Goal: Contribute content: Add original content to the website for others to see

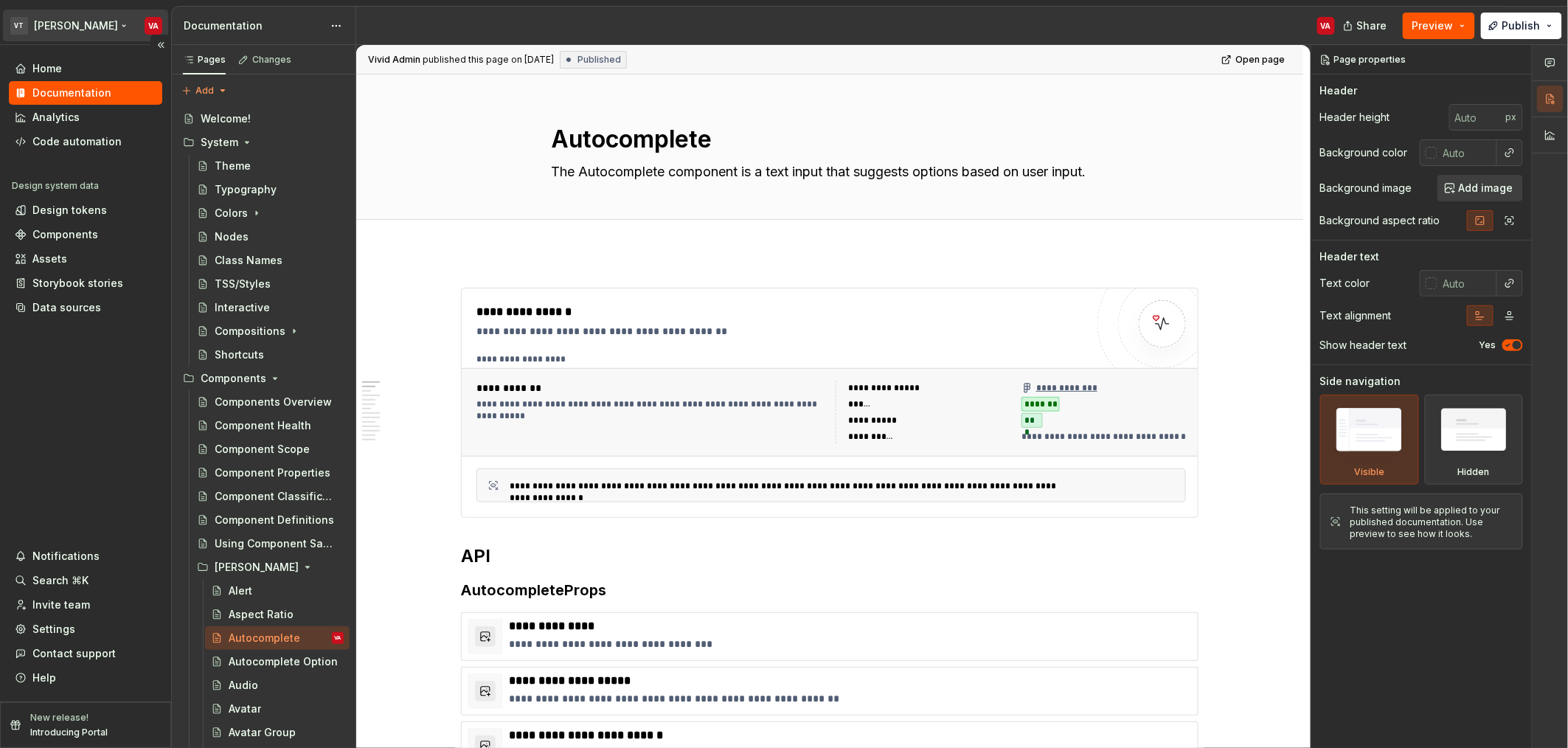
click at [65, 28] on html "VT [PERSON_NAME] VA Home Documentation Analytics Code automation Design system …" at bounding box center [784, 374] width 1568 height 748
click at [549, 242] on html "VT [PERSON_NAME] VA Home Documentation Analytics Code automation Design system …" at bounding box center [784, 374] width 1568 height 748
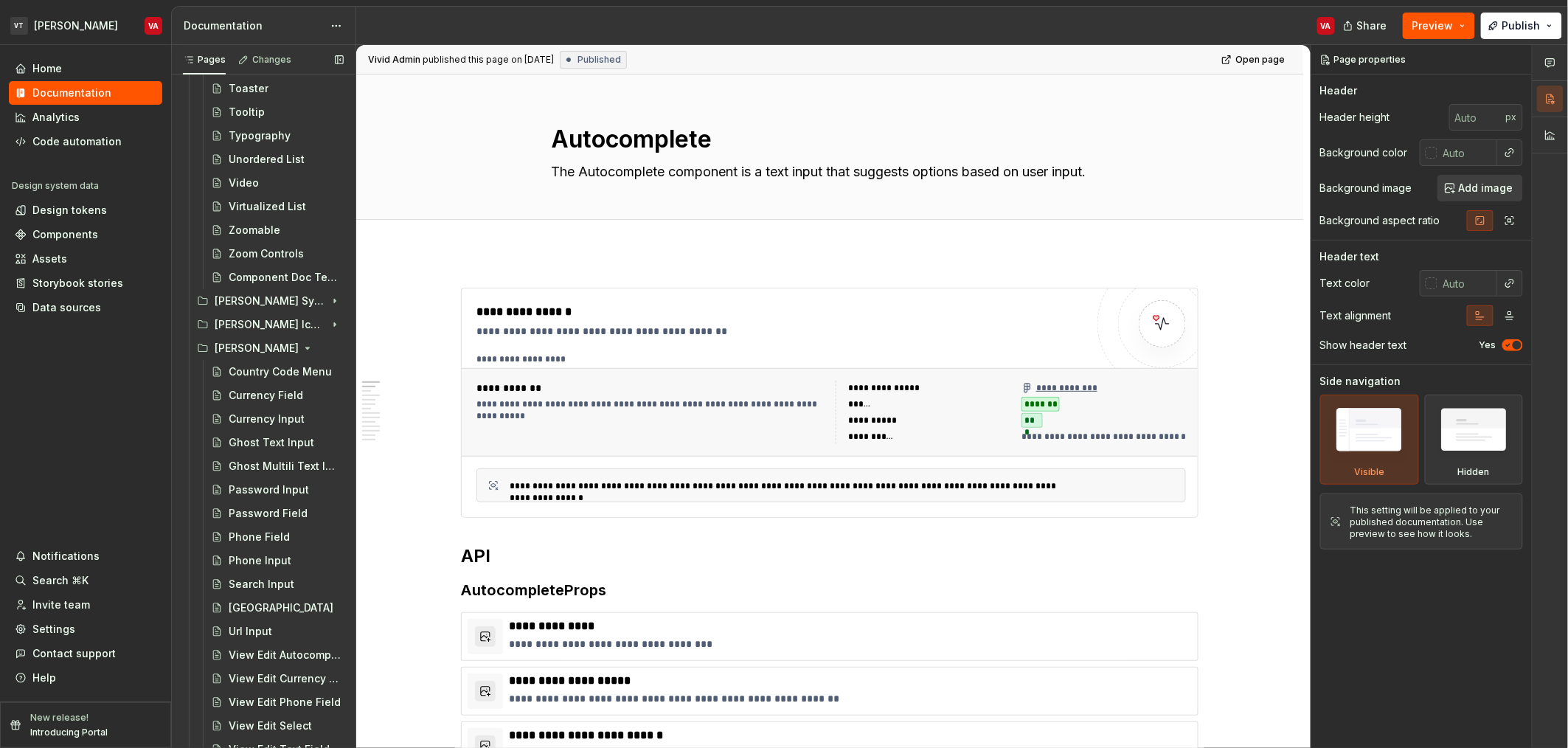
scroll to position [2973, 0]
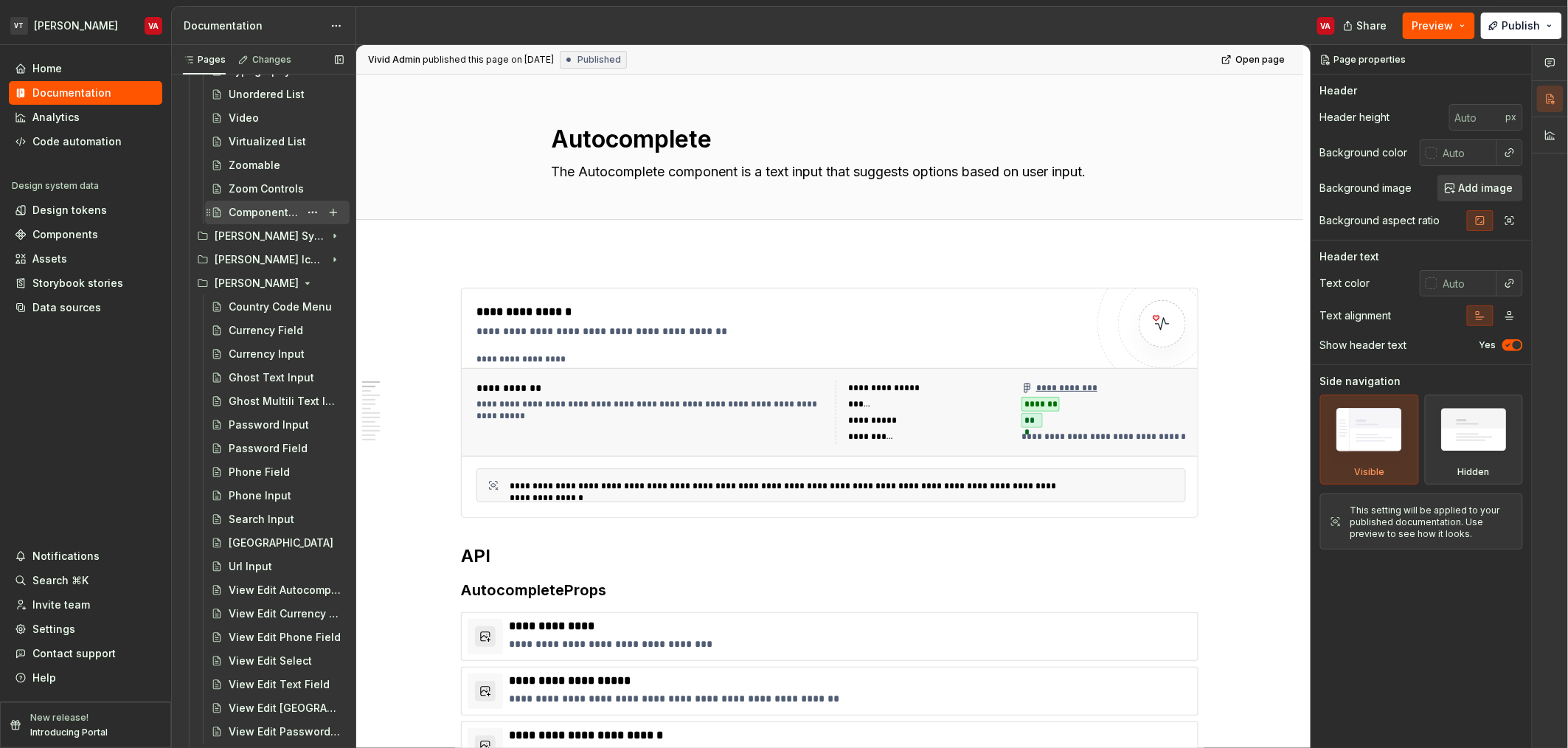
click at [247, 212] on div "Component Doc Template" at bounding box center [264, 212] width 71 height 15
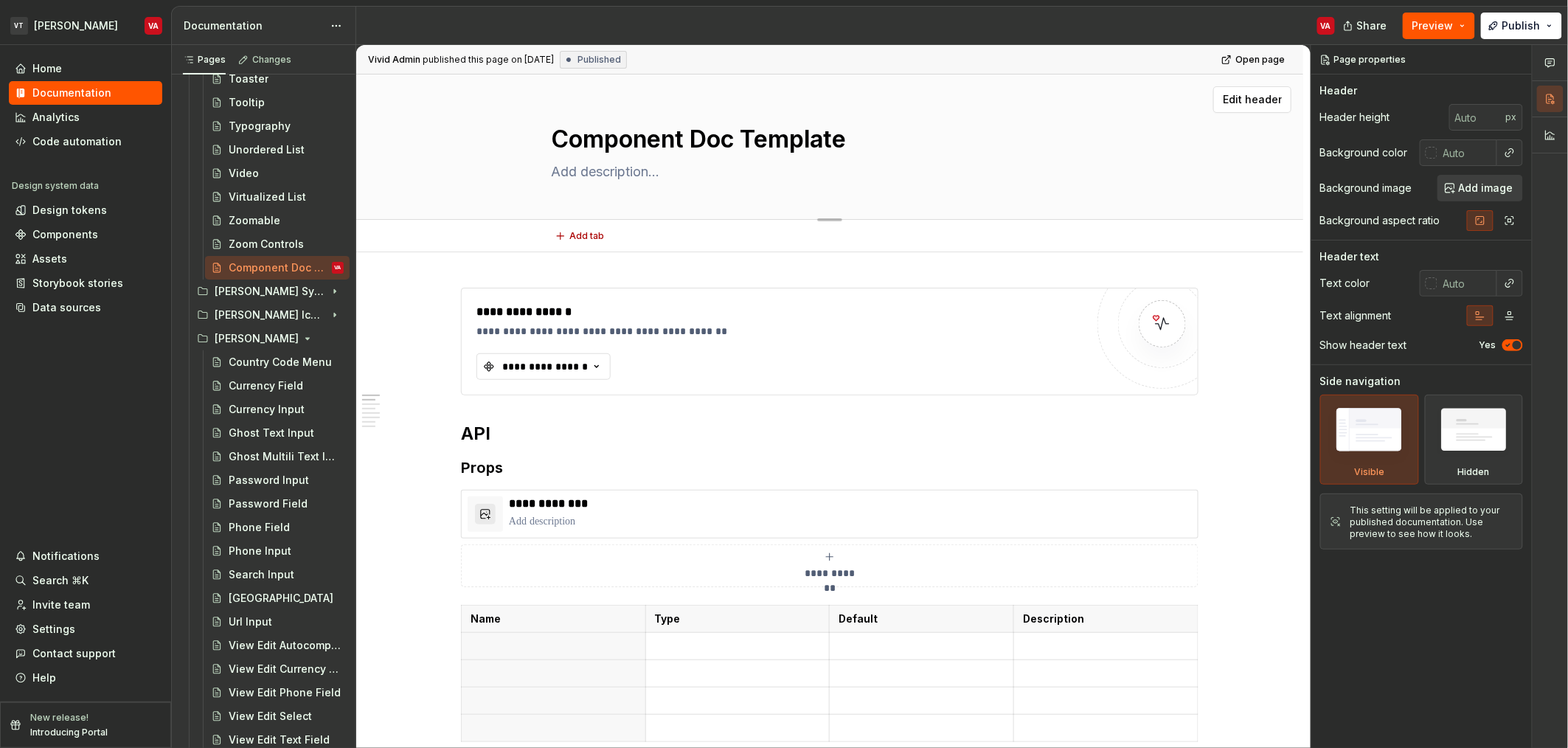
scroll to position [2863, 0]
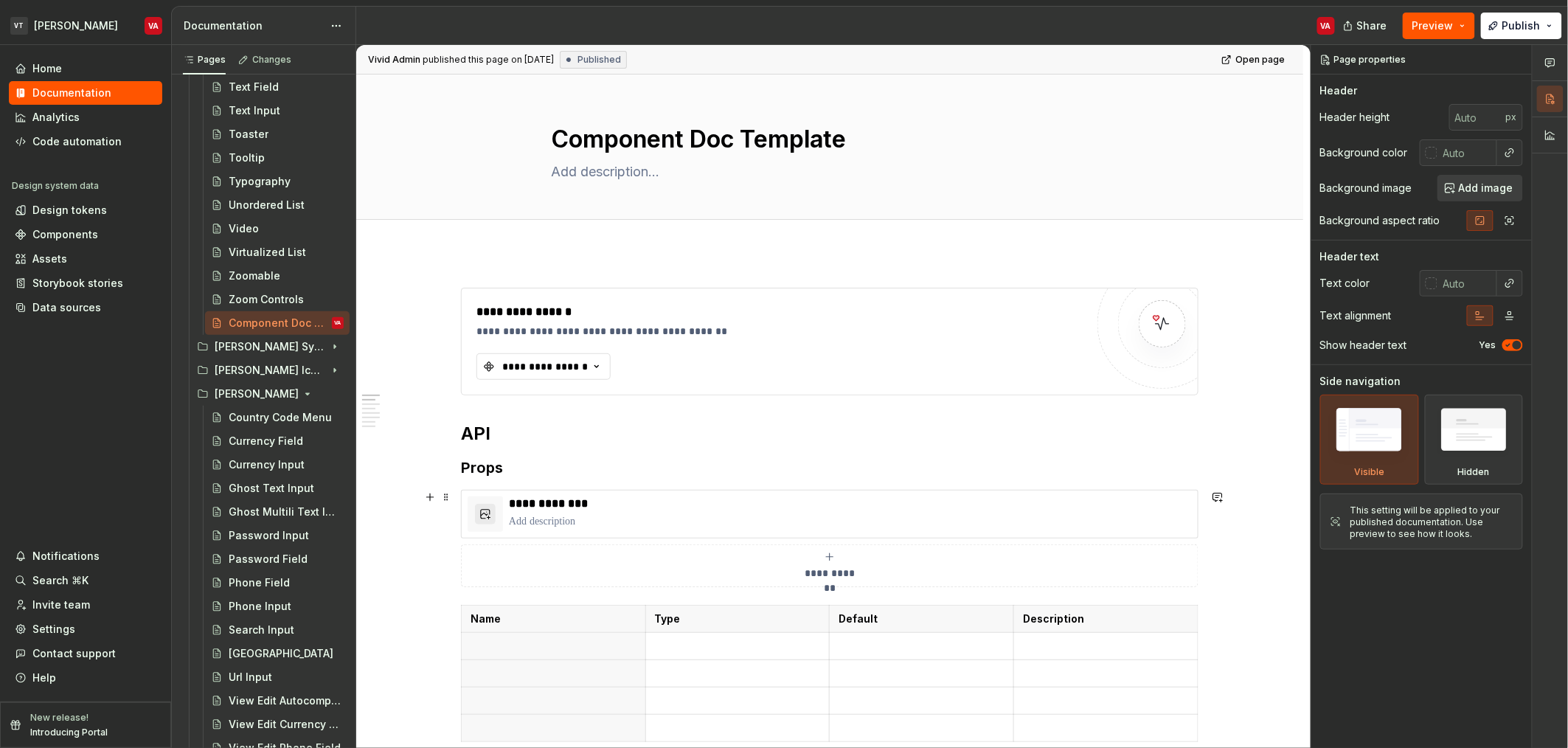
drag, startPoint x: 399, startPoint y: 249, endPoint x: 894, endPoint y: 480, distance: 546.2
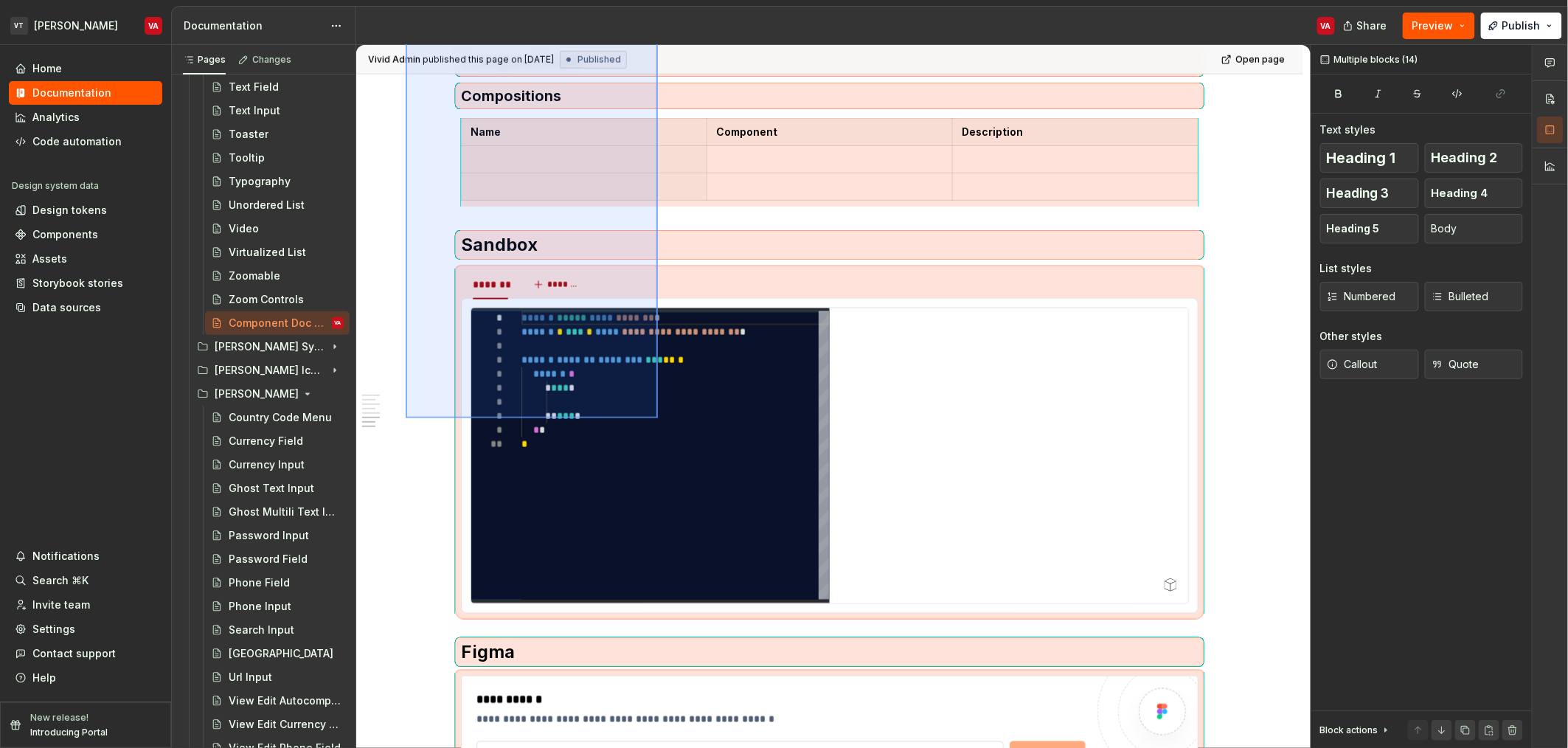
scroll to position [1342, 0]
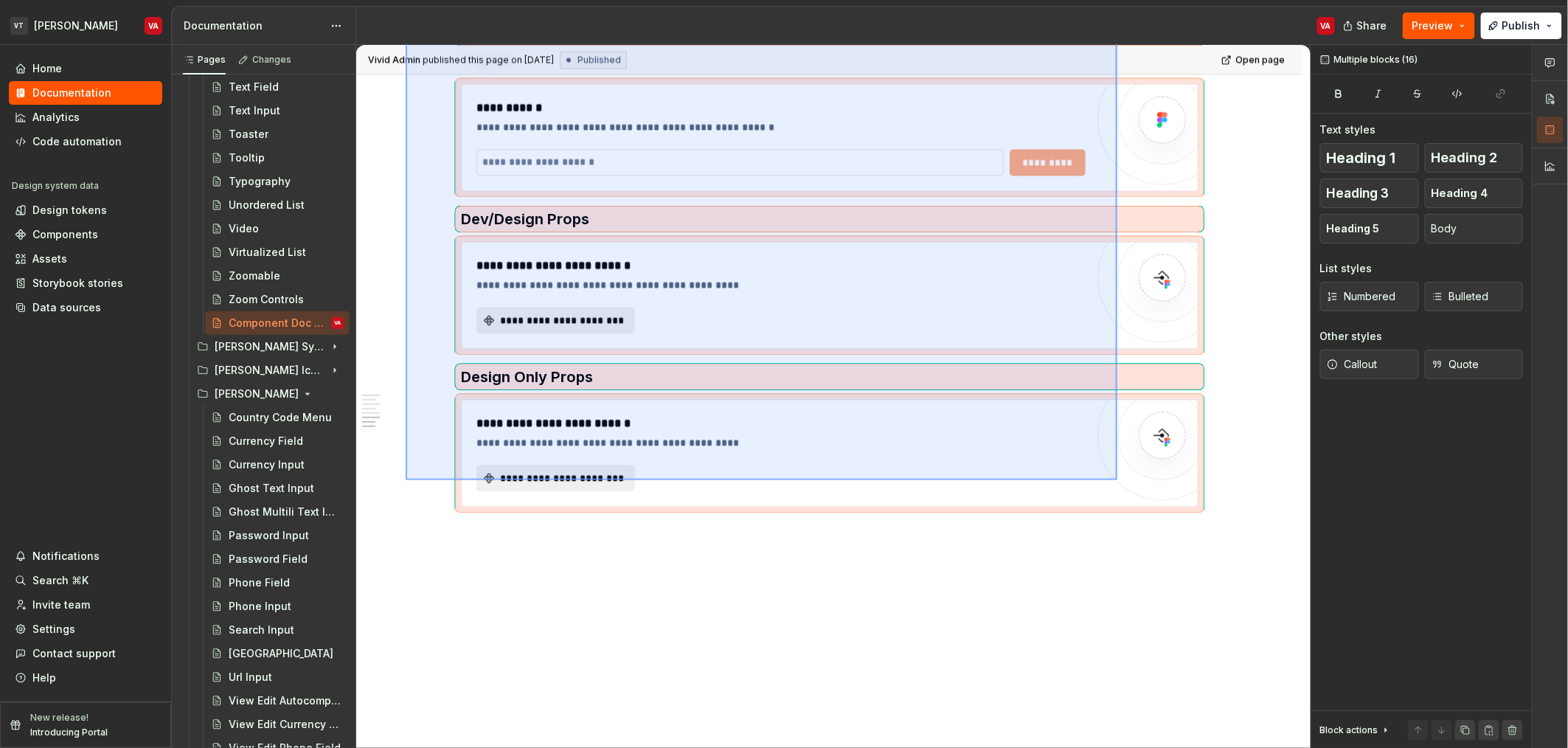
drag, startPoint x: 405, startPoint y: 293, endPoint x: 1117, endPoint y: 480, distance: 736.1
click at [1117, 480] on div "**********" at bounding box center [833, 397] width 954 height 704
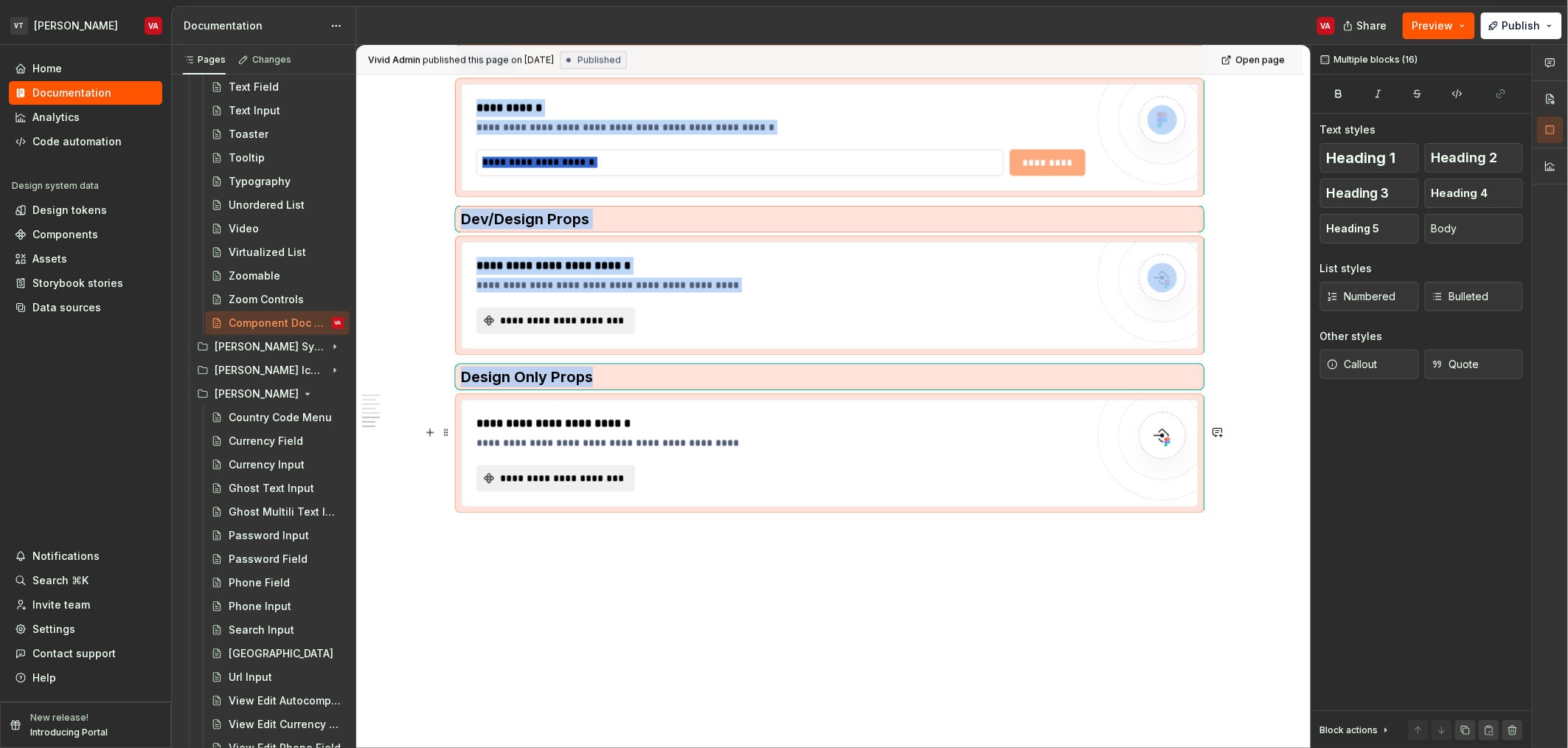
copy div "**********"
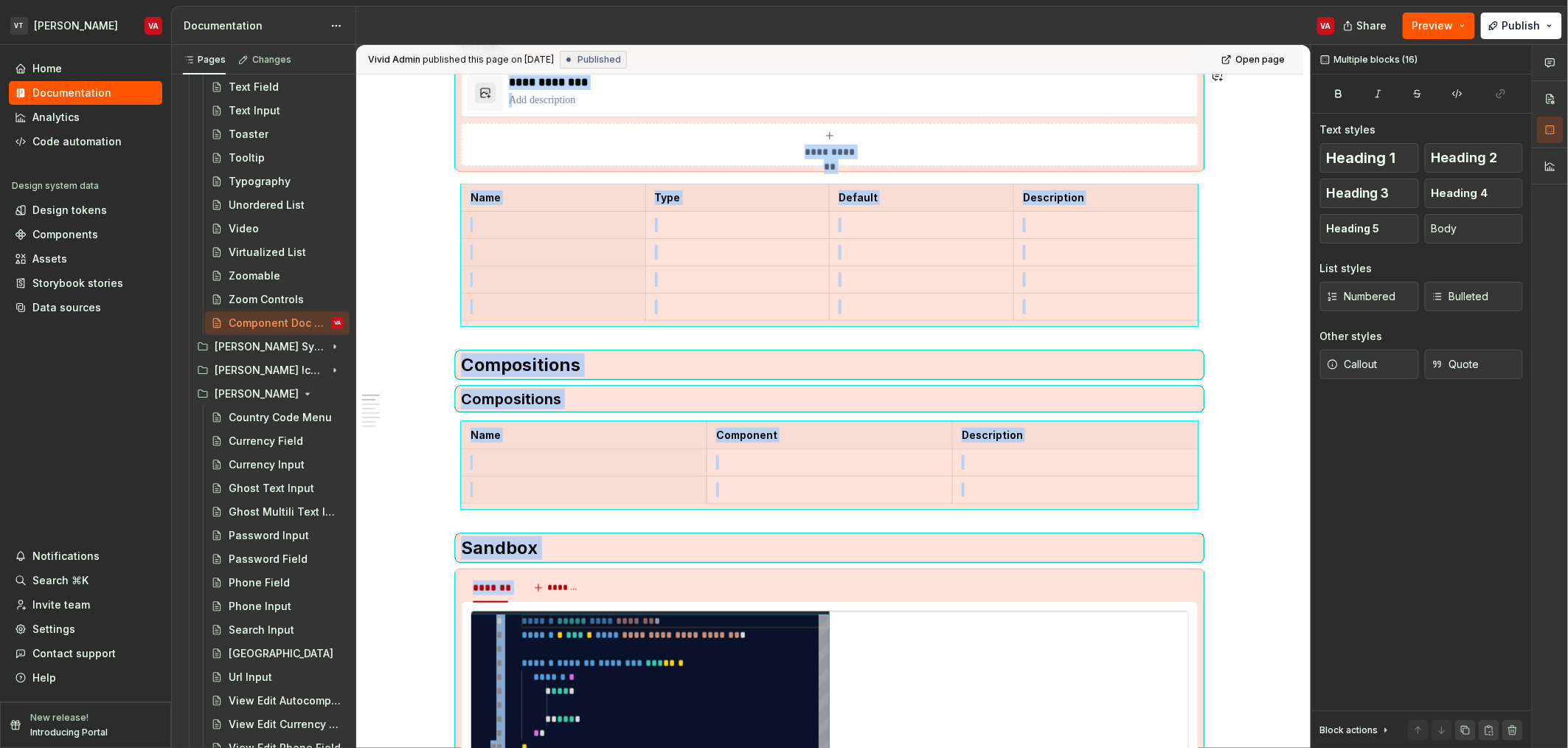
scroll to position [0, 0]
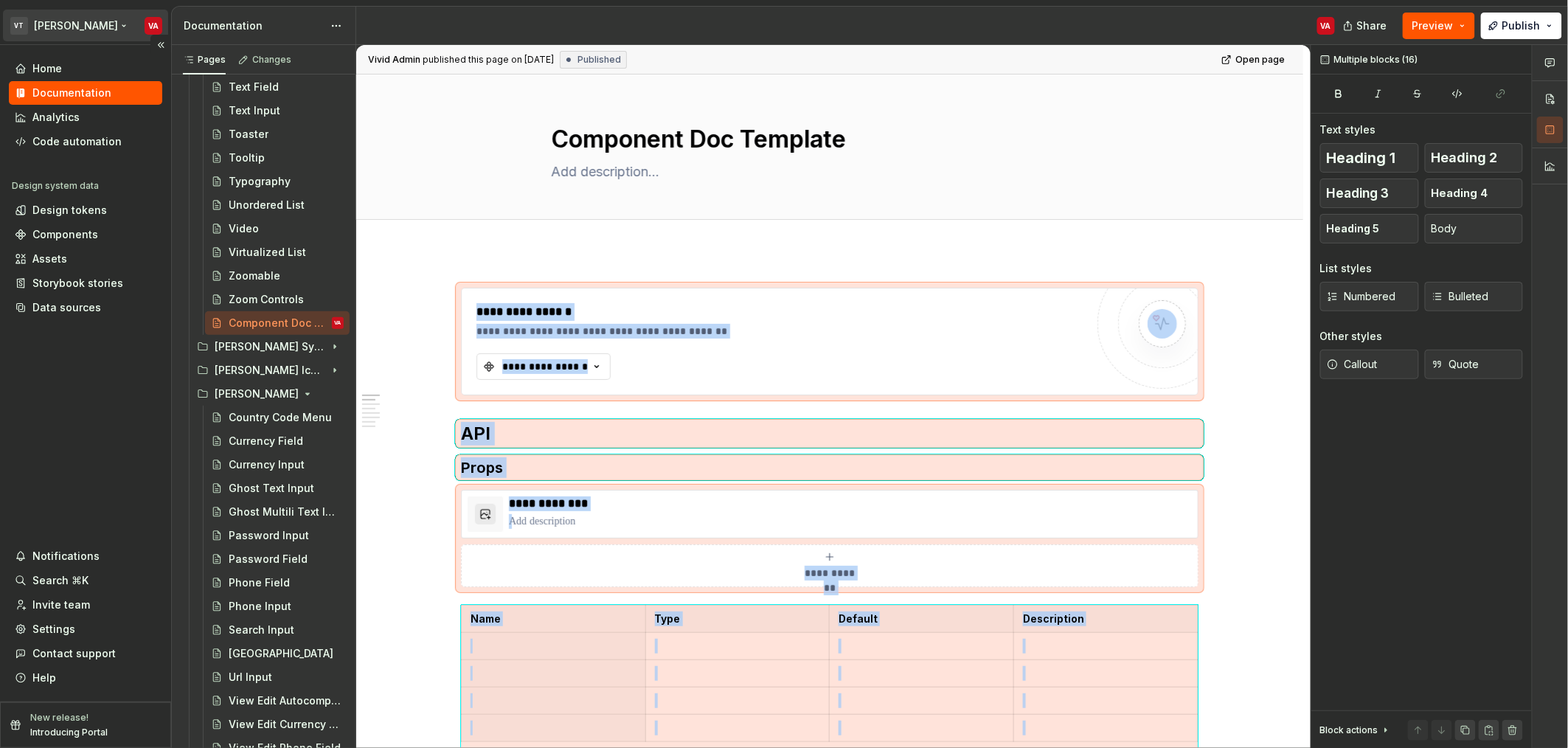
click at [70, 29] on html "VT [PERSON_NAME] VA Home Documentation Analytics Code automation Design system …" at bounding box center [784, 374] width 1568 height 748
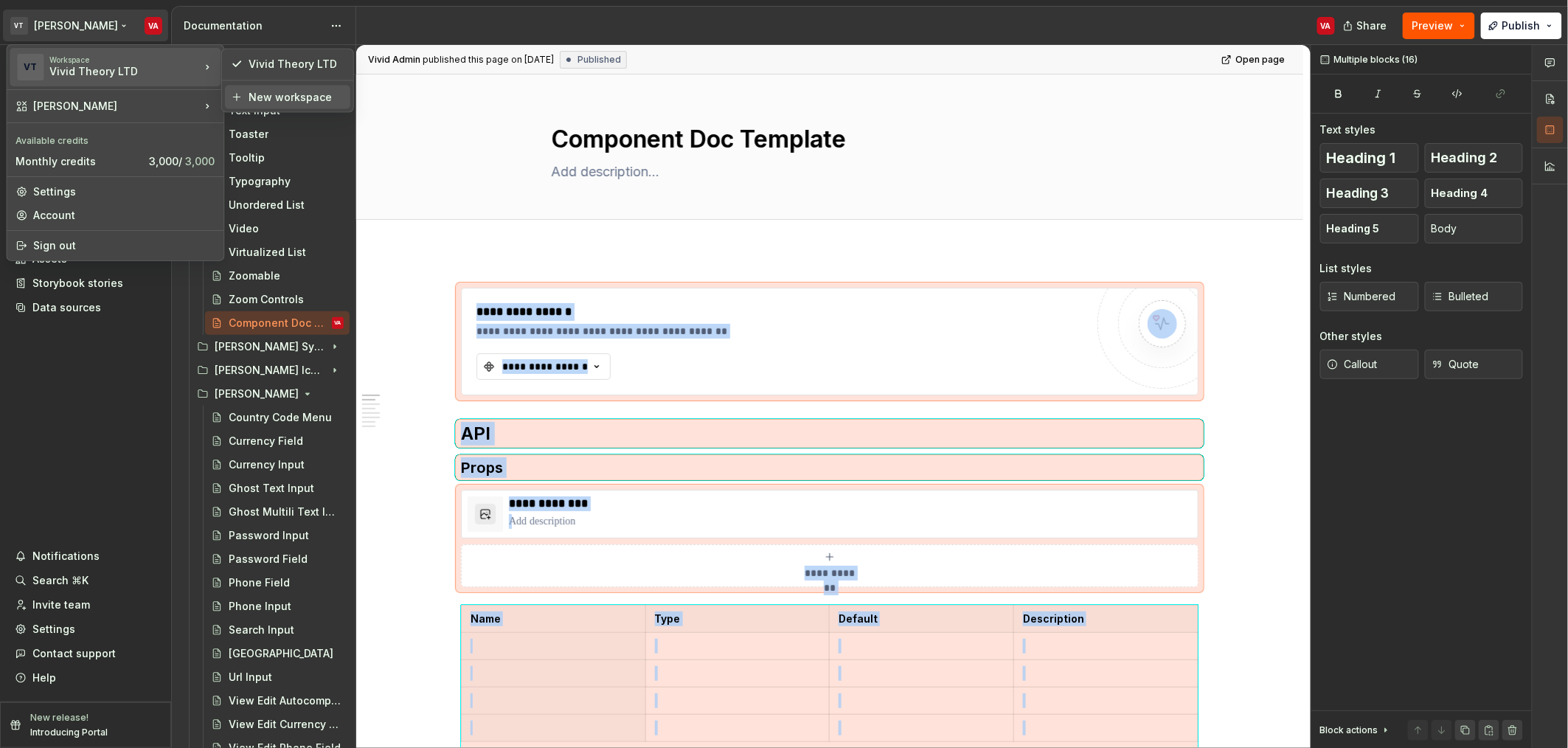
click at [307, 101] on div "New workspace" at bounding box center [296, 97] width 95 height 15
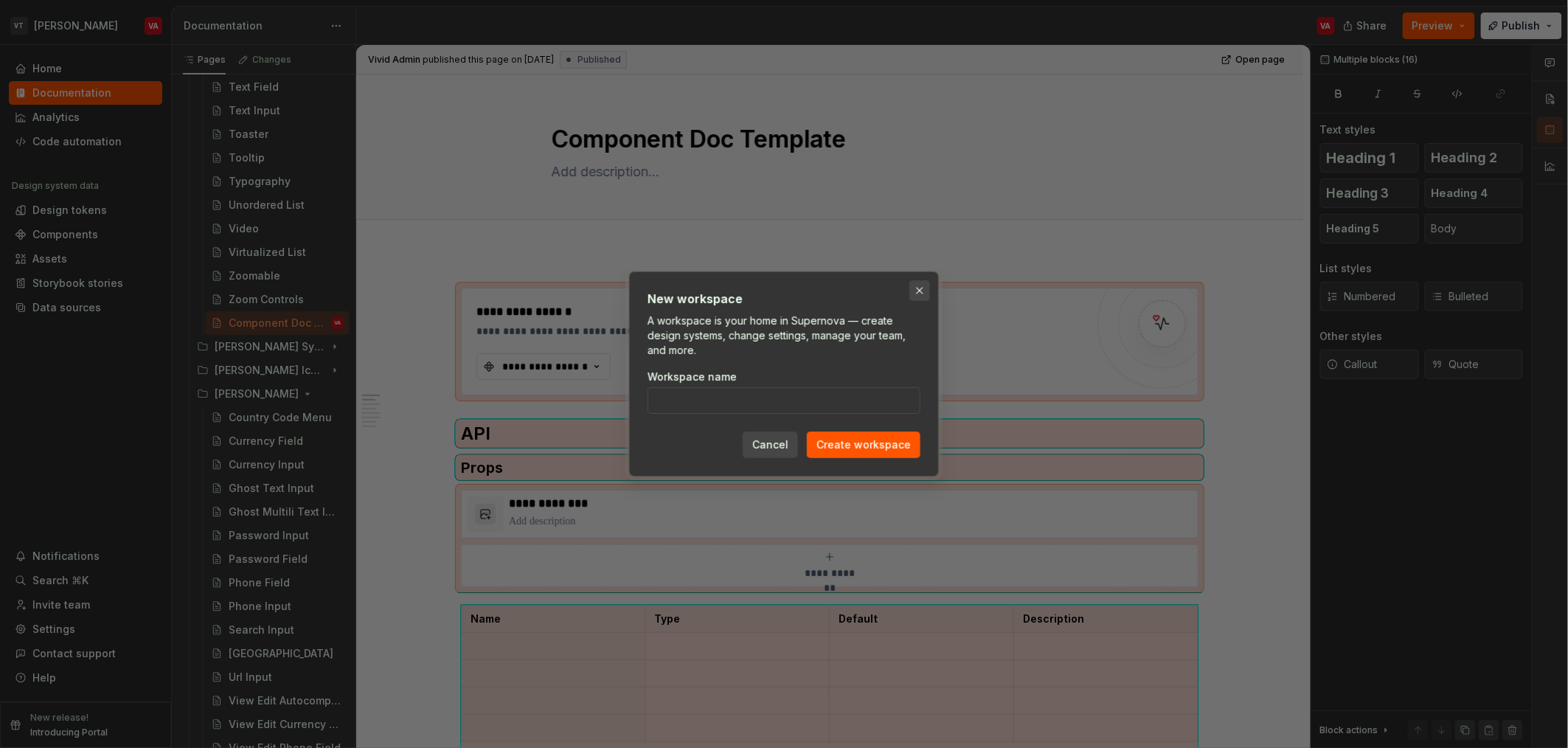
click at [922, 292] on button "button" at bounding box center [920, 291] width 21 height 21
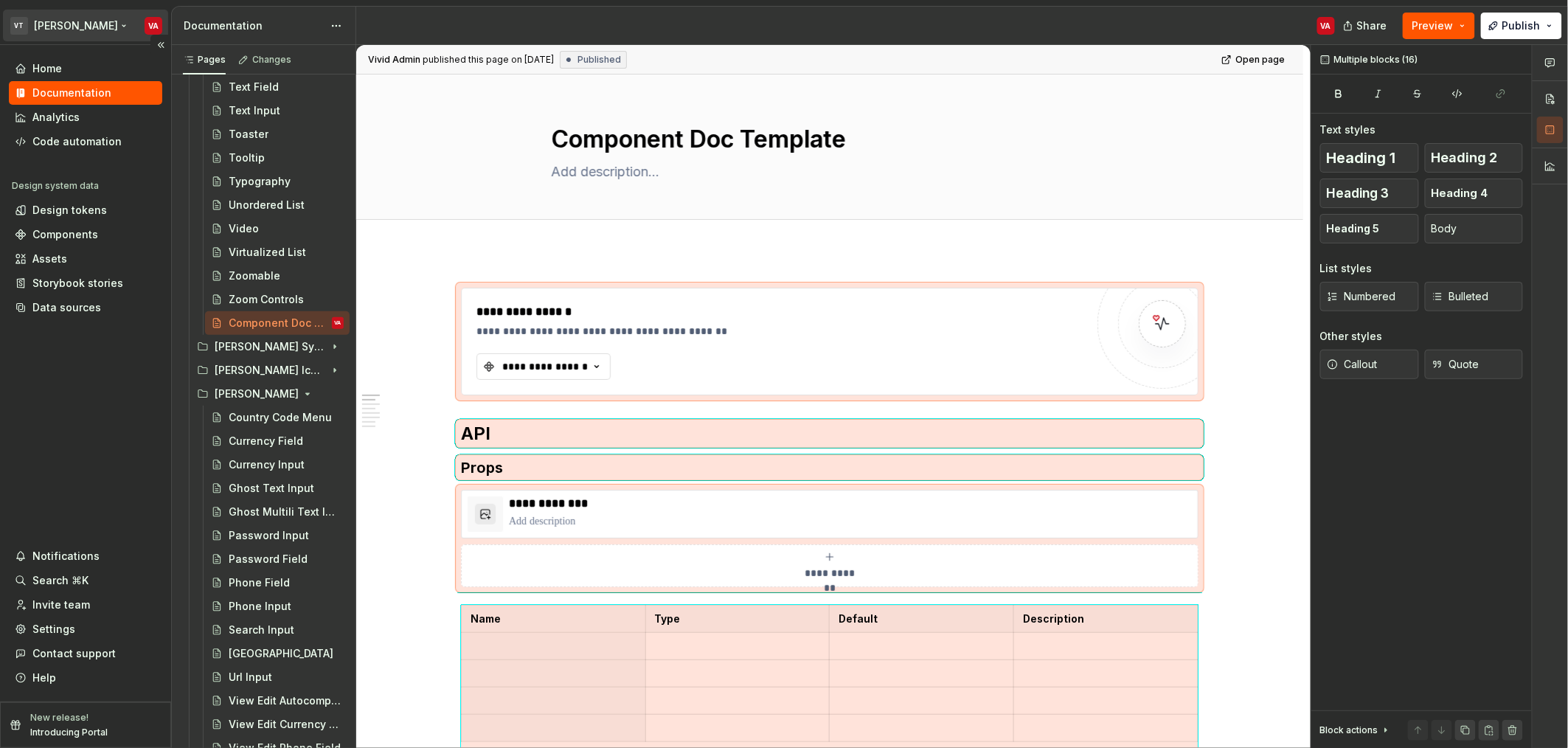
click at [63, 22] on html "VT [PERSON_NAME] VA Home Documentation Analytics Code automation Design system …" at bounding box center [784, 374] width 1568 height 748
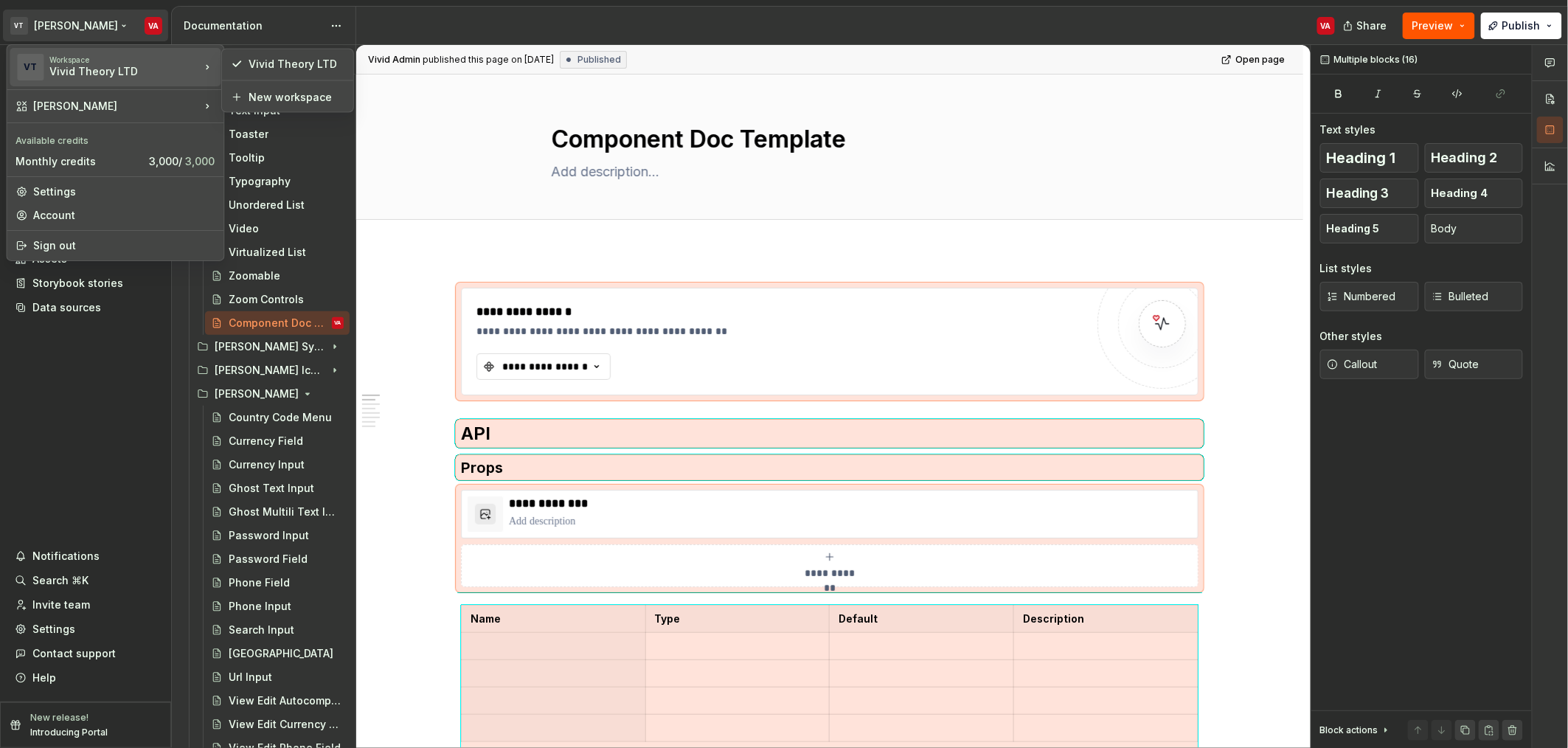
click at [989, 129] on html "VT [PERSON_NAME] VA Home Documentation Analytics Code automation Design system …" at bounding box center [784, 374] width 1568 height 748
click at [97, 196] on div "Settings" at bounding box center [124, 192] width 181 height 15
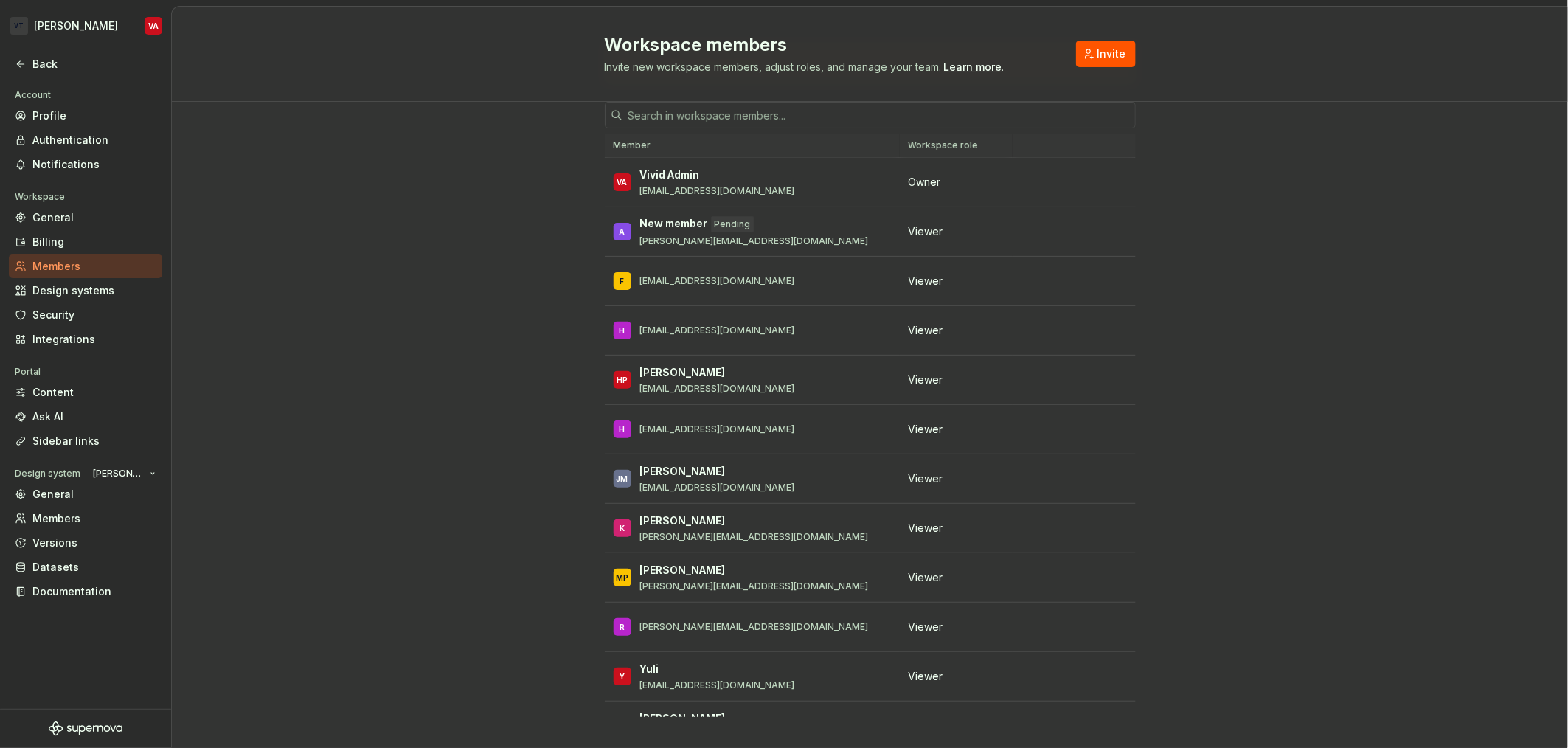
scroll to position [58, 0]
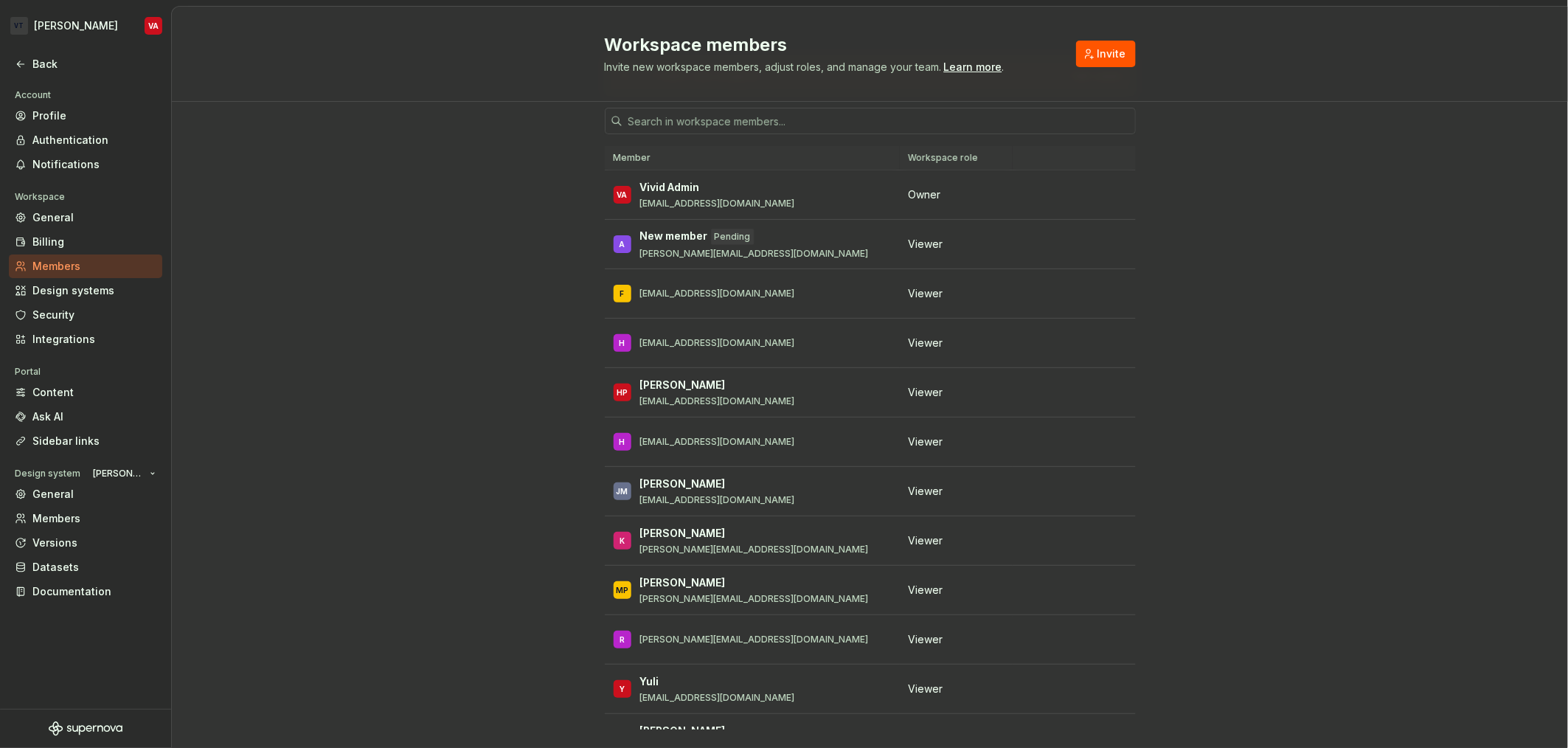
drag, startPoint x: 70, startPoint y: 194, endPoint x: 95, endPoint y: 196, distance: 25.1
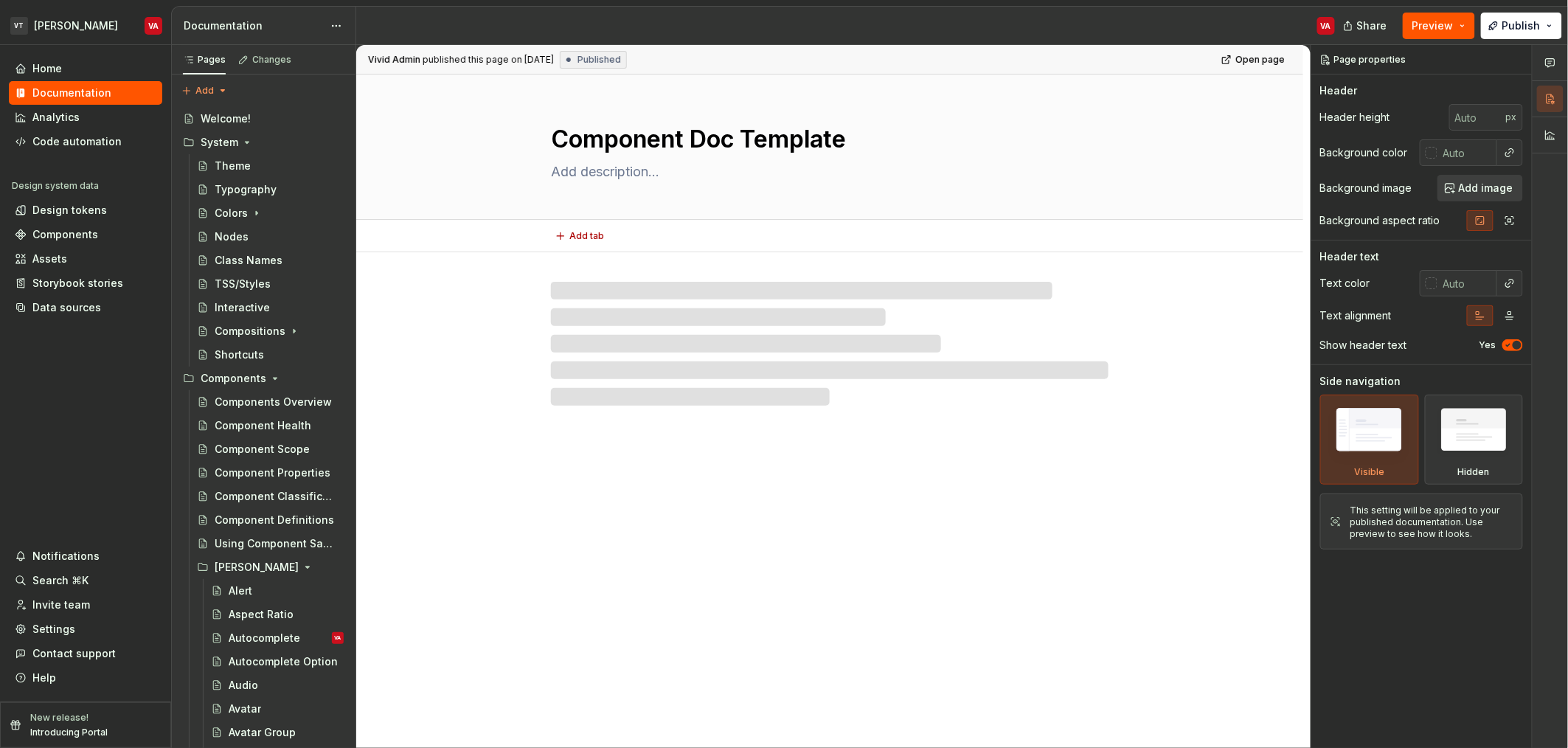
click at [810, 144] on textarea "Component Doc Template" at bounding box center [827, 139] width 557 height 35
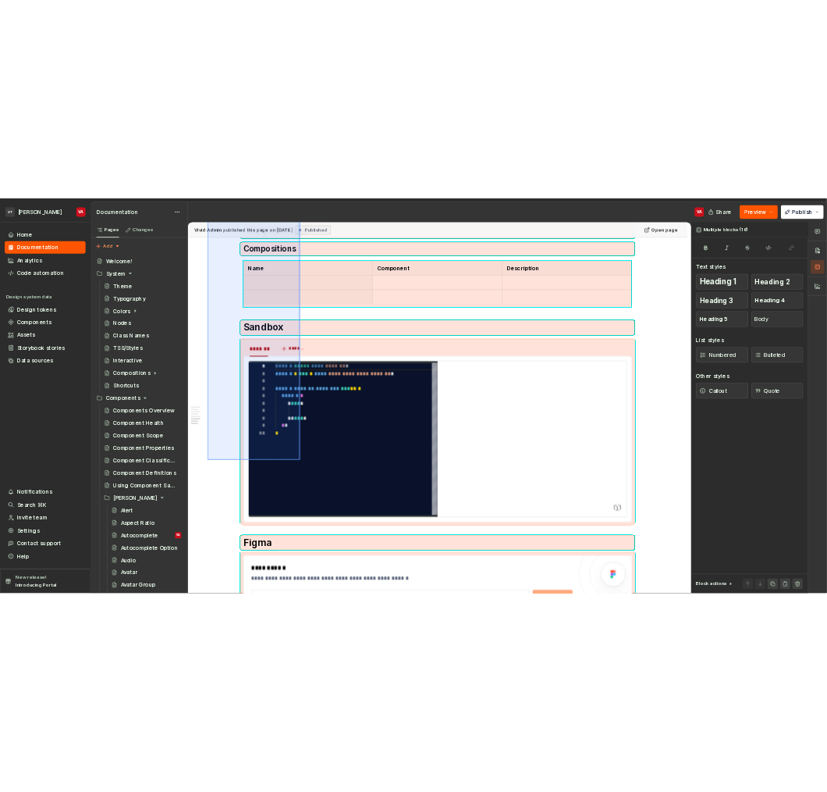
scroll to position [1421, 0]
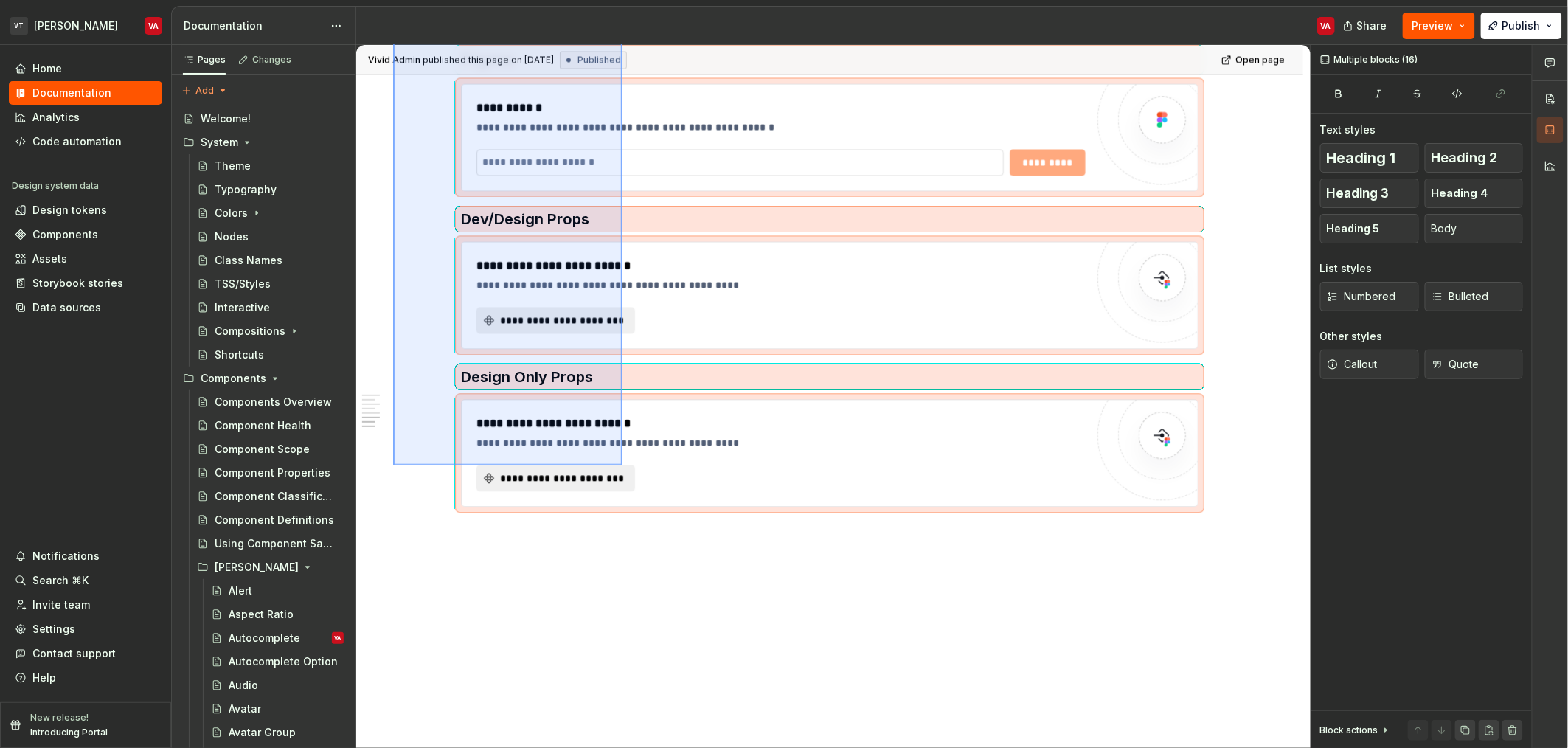
drag, startPoint x: 393, startPoint y: 345, endPoint x: 622, endPoint y: 466, distance: 259.0
click at [622, 466] on div "**********" at bounding box center [833, 397] width 954 height 704
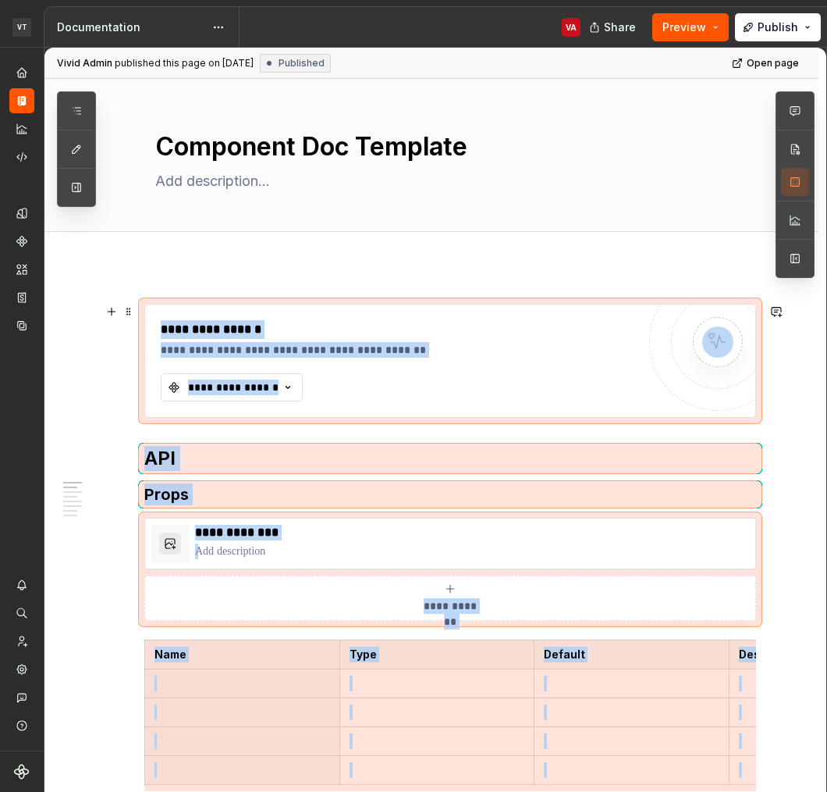
scroll to position [0, 0]
click at [439, 375] on div "**********" at bounding box center [399, 361] width 476 height 81
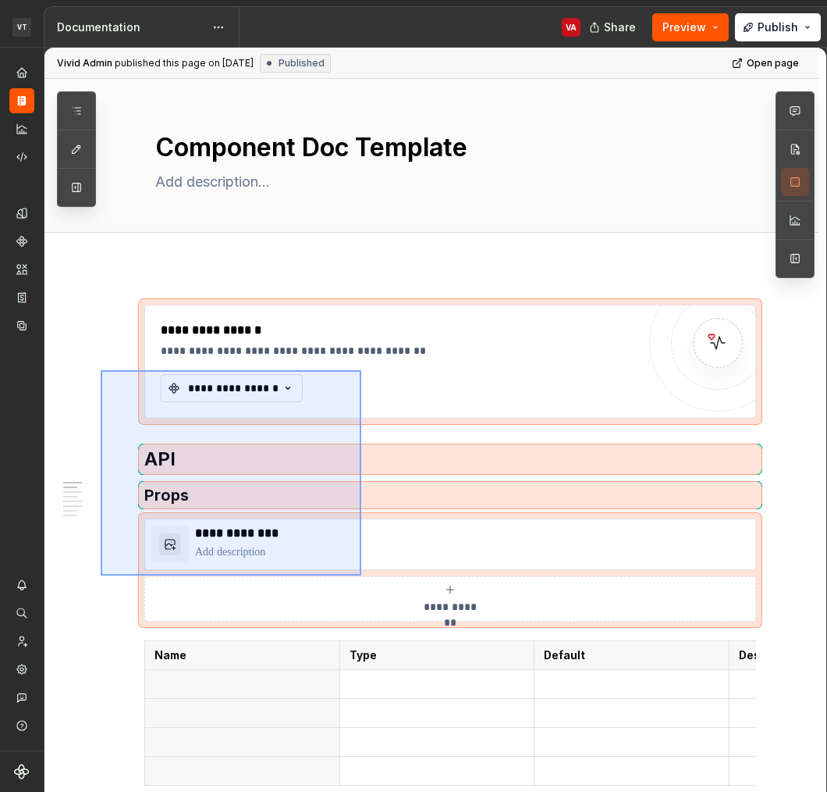
drag, startPoint x: 101, startPoint y: 370, endPoint x: 361, endPoint y: 576, distance: 332.3
click at [361, 576] on div "**********" at bounding box center [435, 420] width 782 height 745
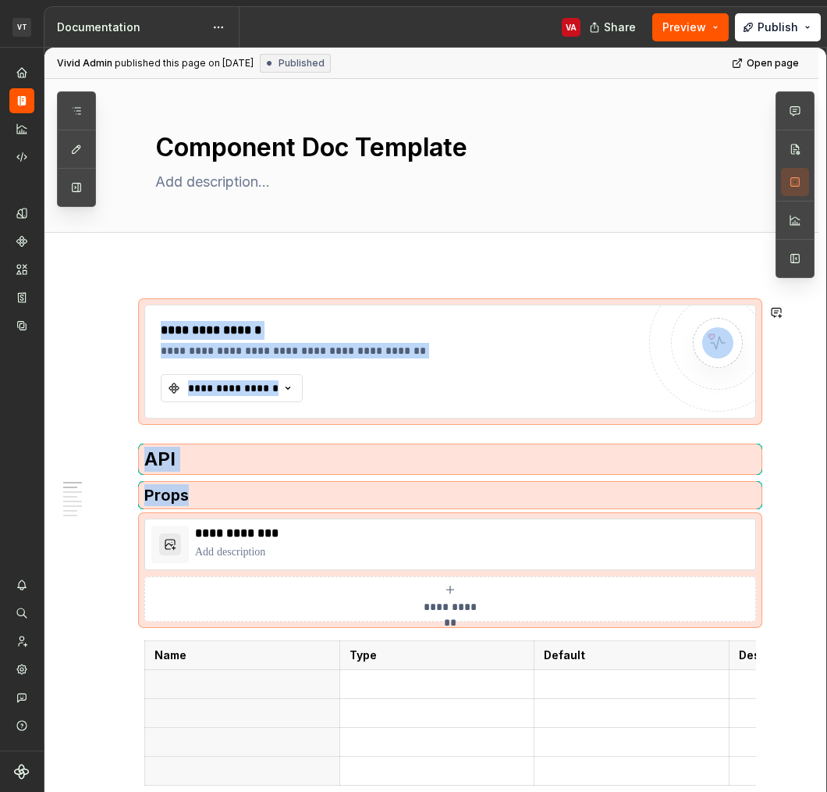
copy div "**********"
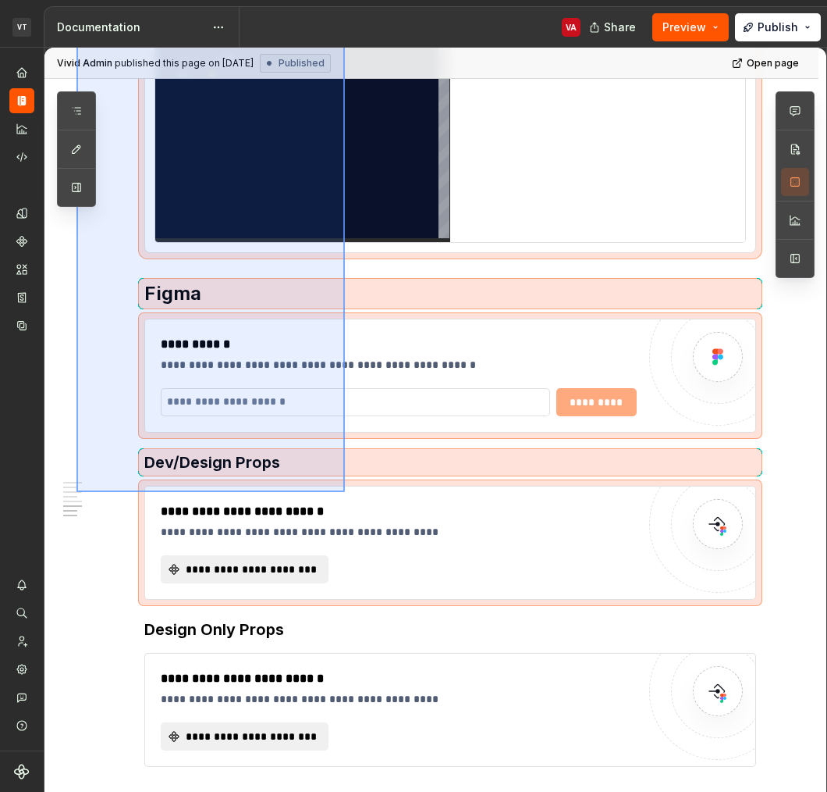
scroll to position [1446, 0]
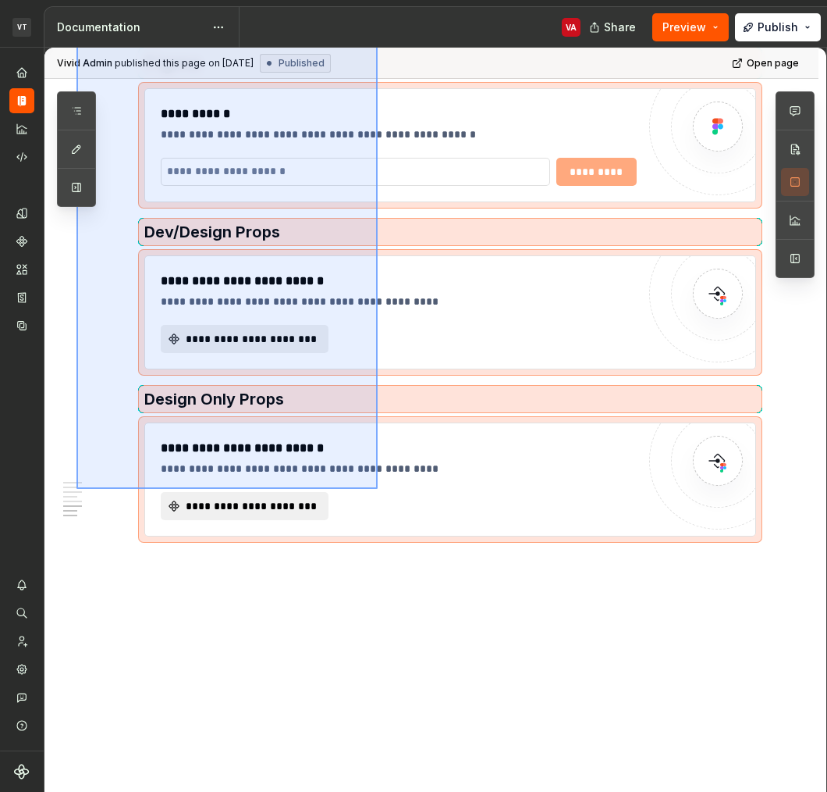
click at [378, 489] on div "**********" at bounding box center [435, 420] width 782 height 745
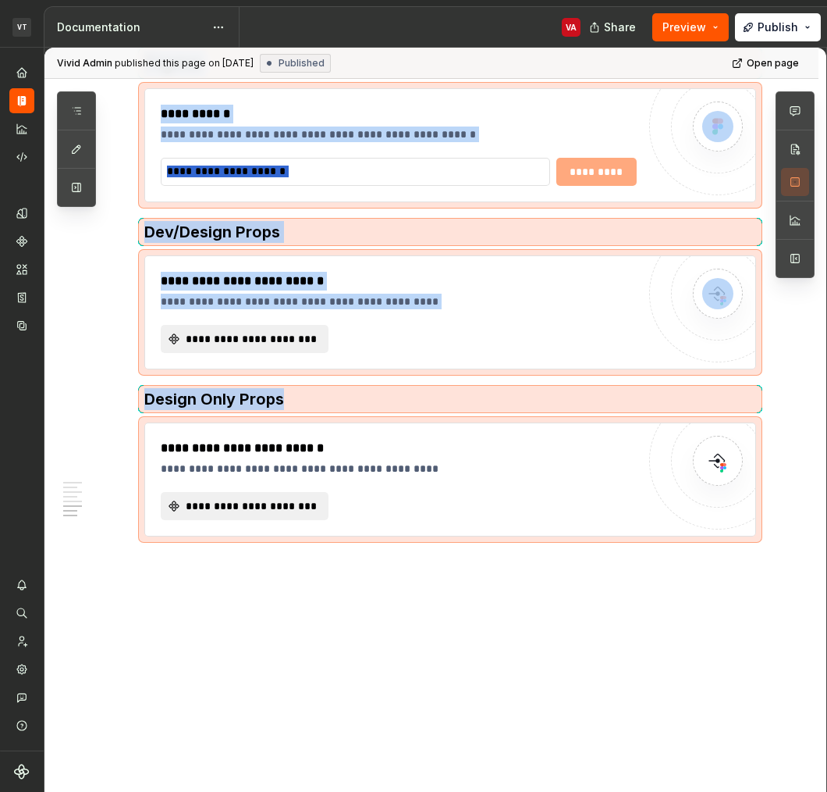
copy div "**********"
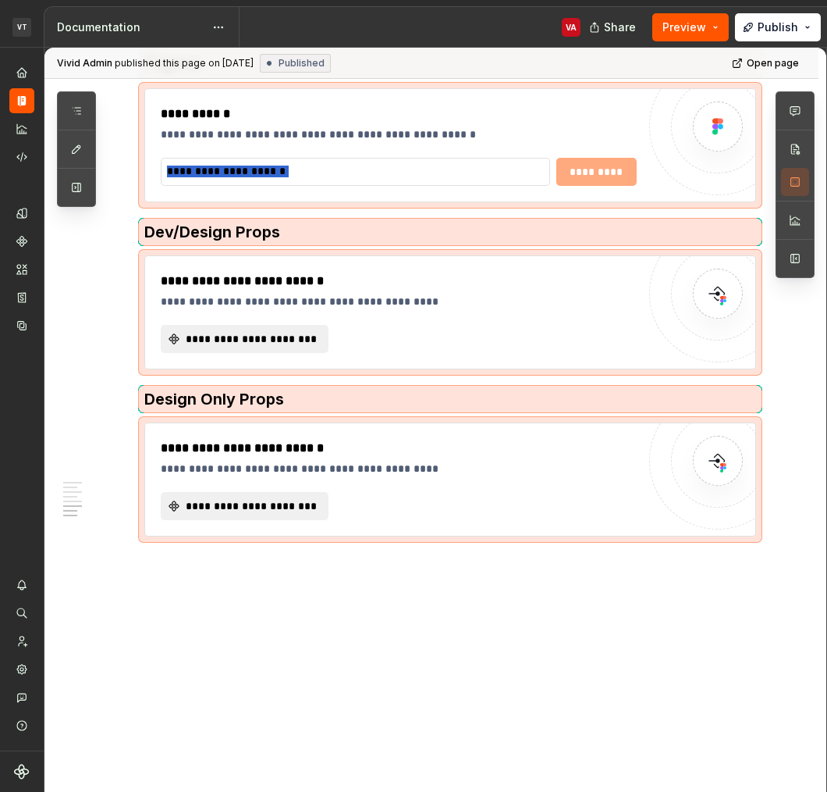
type textarea "*"
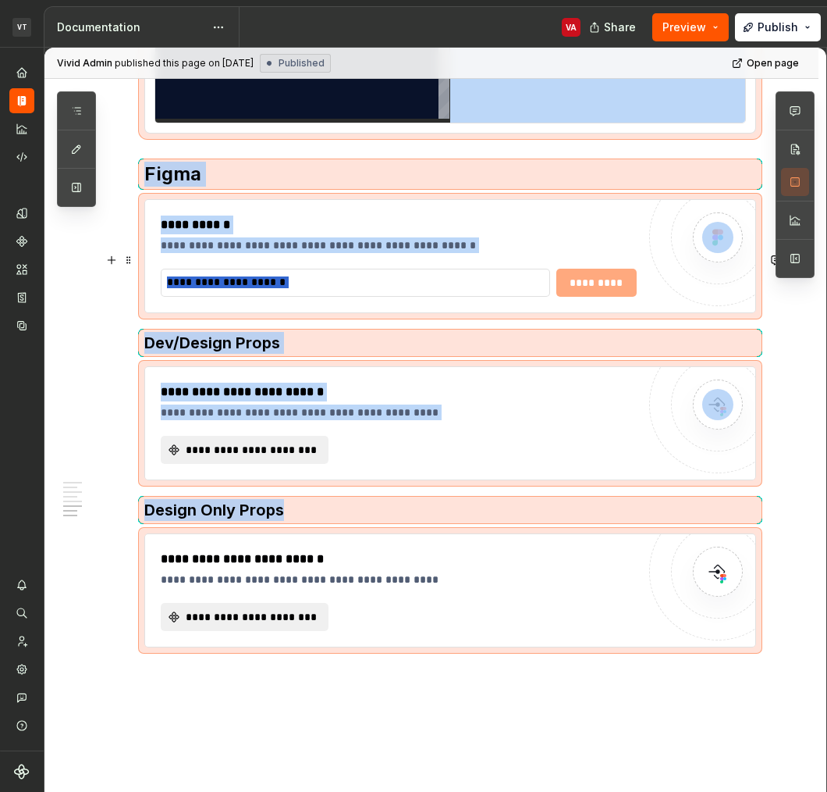
scroll to position [1265, 0]
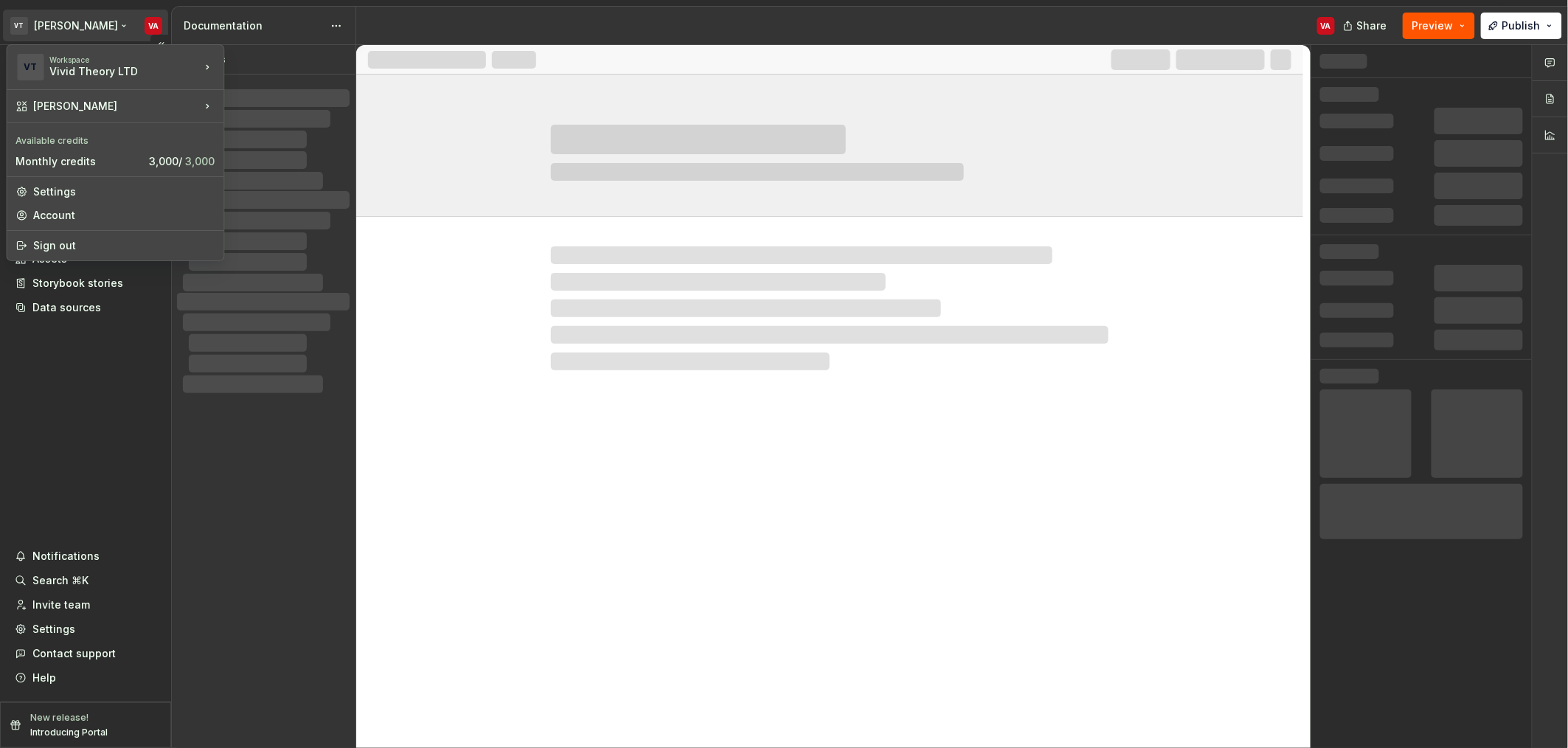
click at [61, 23] on html "VT [PERSON_NAME] VA Home Documentation Analytics Code automation Design system …" at bounding box center [784, 374] width 1568 height 748
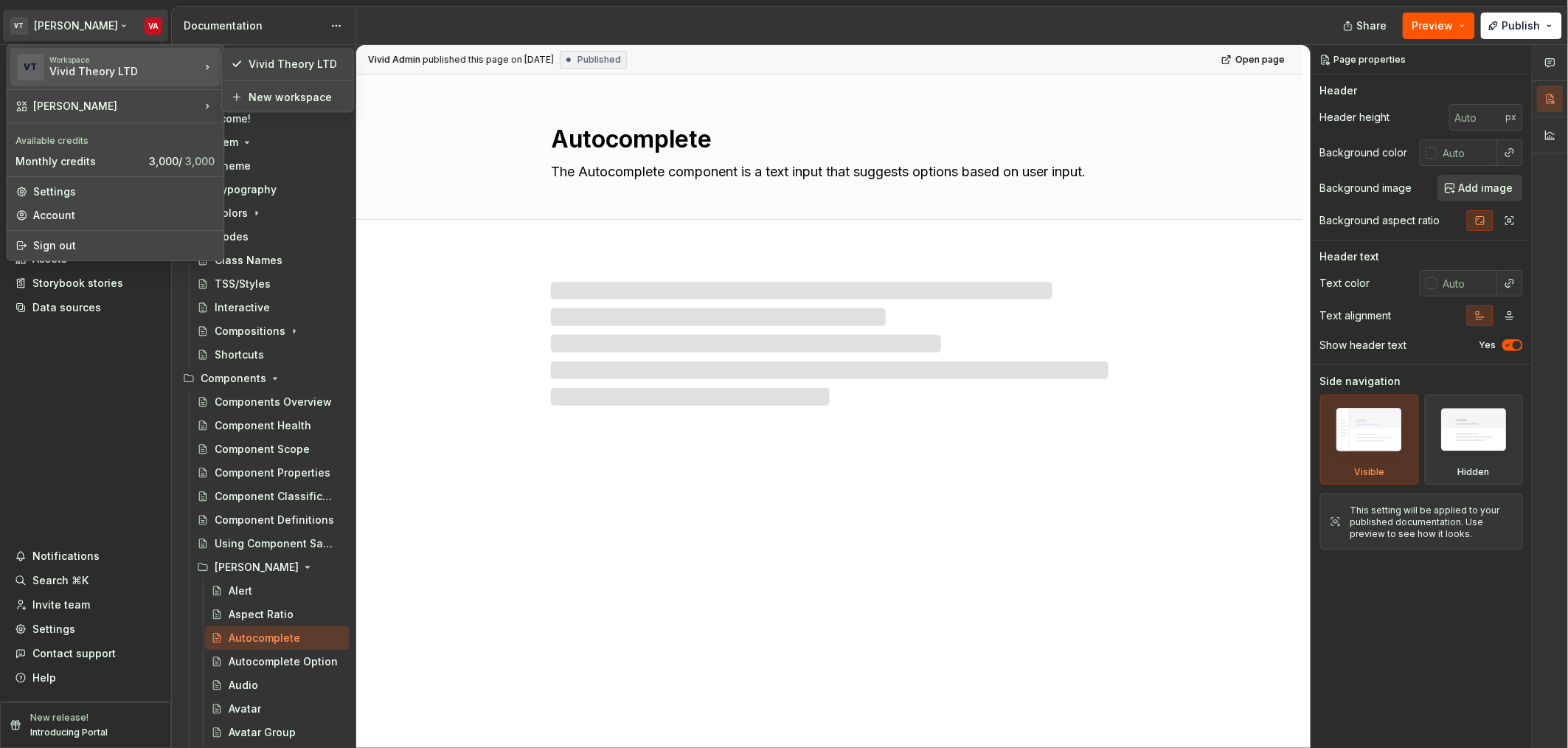
drag, startPoint x: 200, startPoint y: 65, endPoint x: 274, endPoint y: 68, distance: 74.1
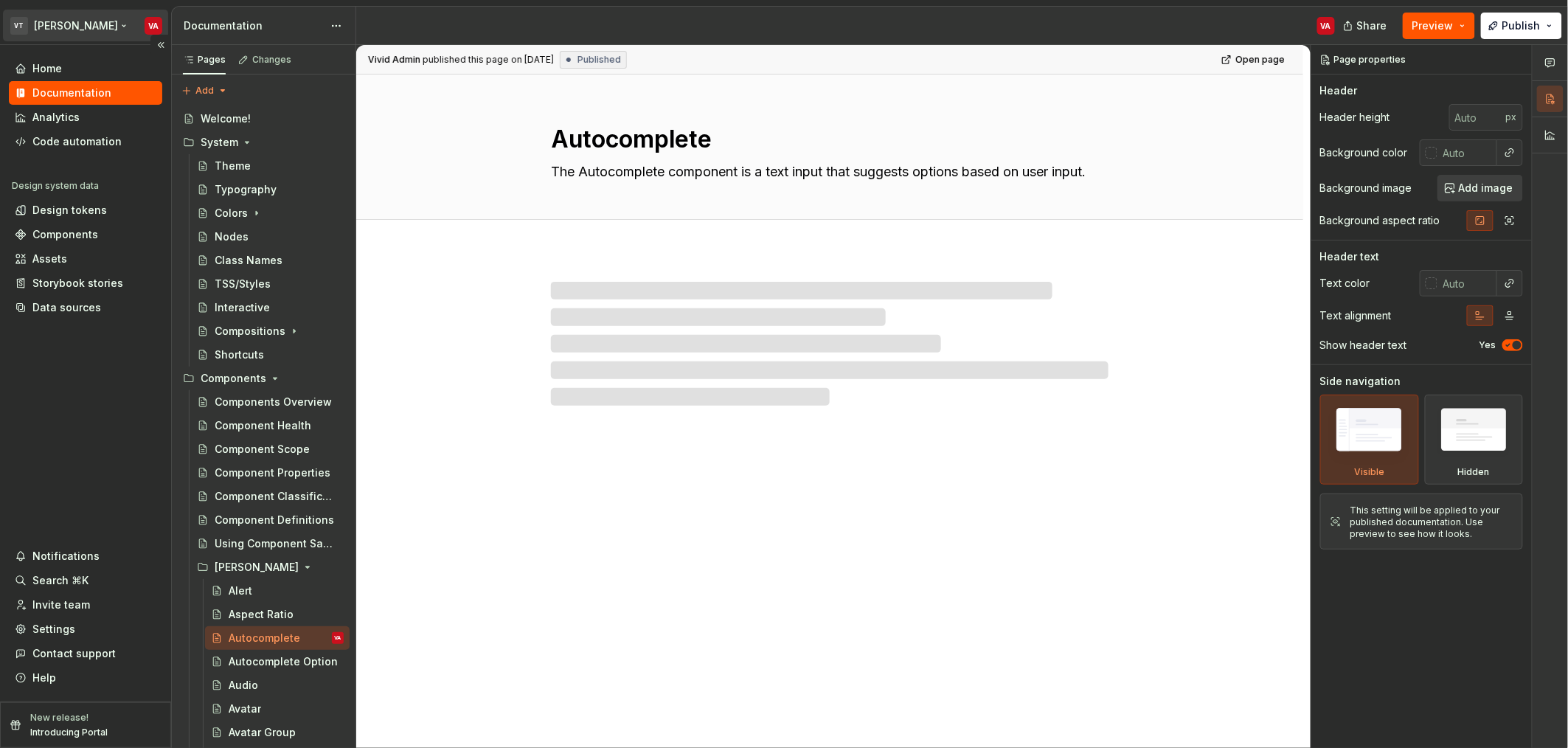
click at [67, 32] on html "VT [PERSON_NAME] VA Home Documentation Analytics Code automation Design system …" at bounding box center [784, 374] width 1568 height 748
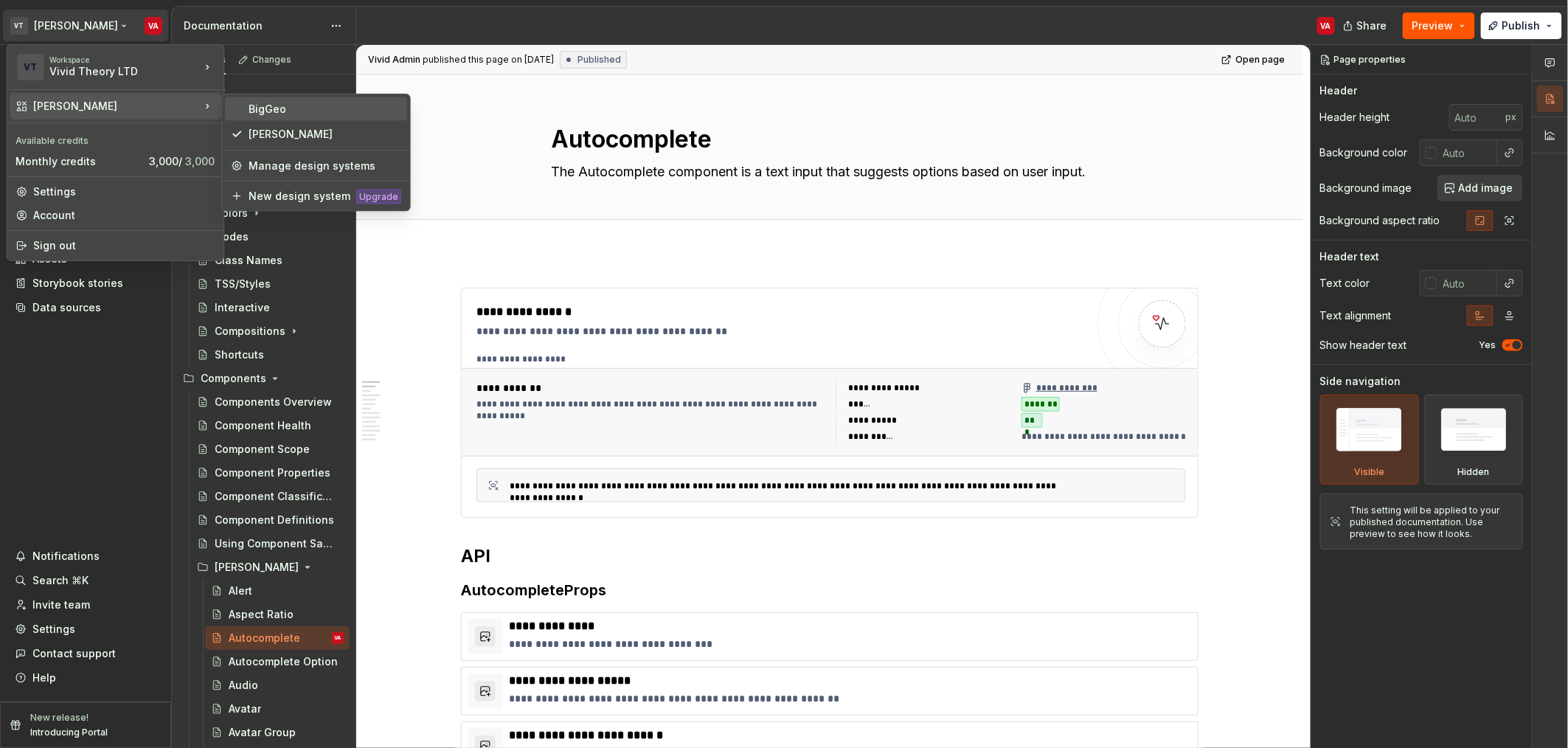
click at [288, 108] on div "BigGeo" at bounding box center [325, 110] width 153 height 15
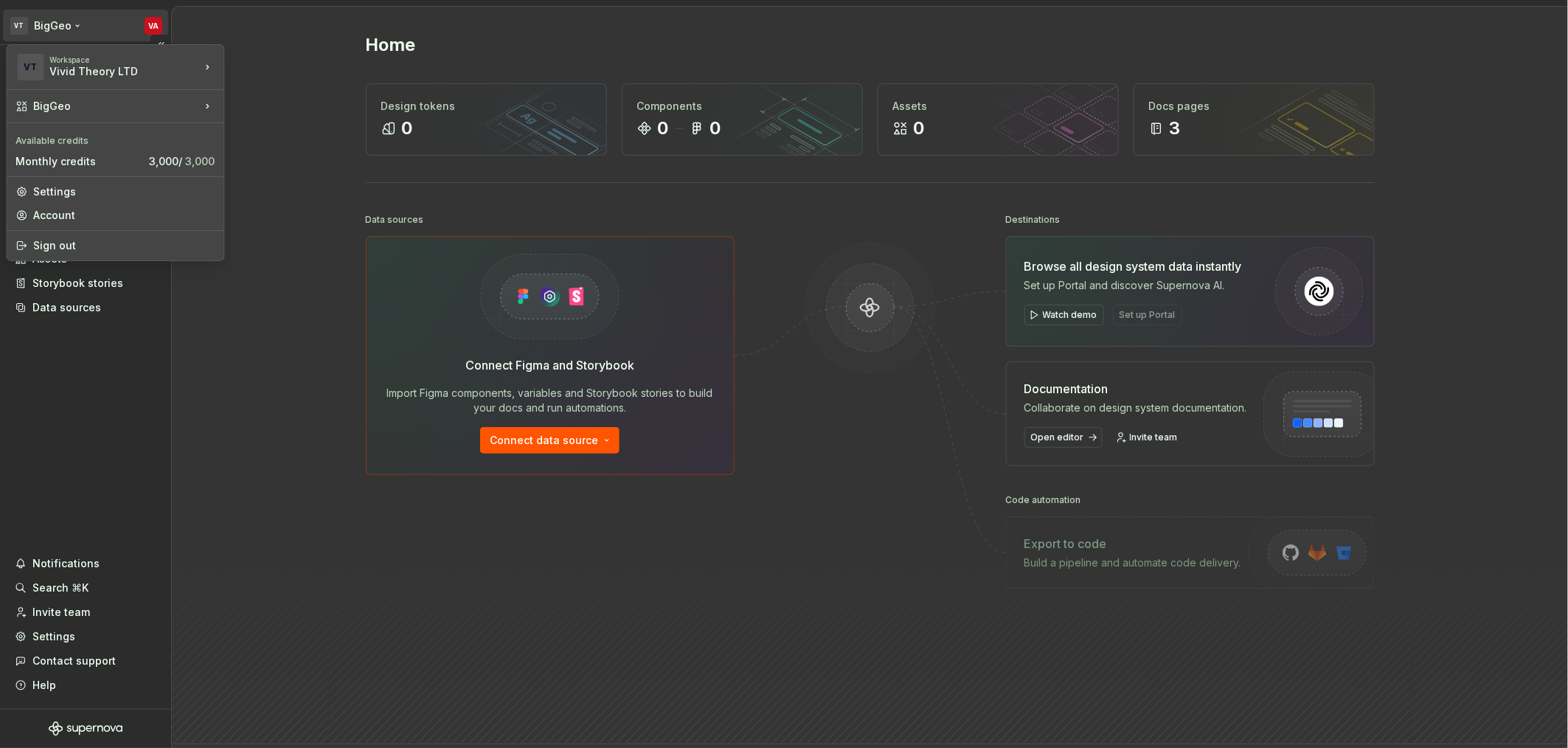
click at [73, 26] on html "VT BigGeo VA Home Documentation Analytics Code automation Design system data De…" at bounding box center [784, 374] width 1568 height 748
click at [82, 160] on div "Monthly credits" at bounding box center [78, 162] width 128 height 15
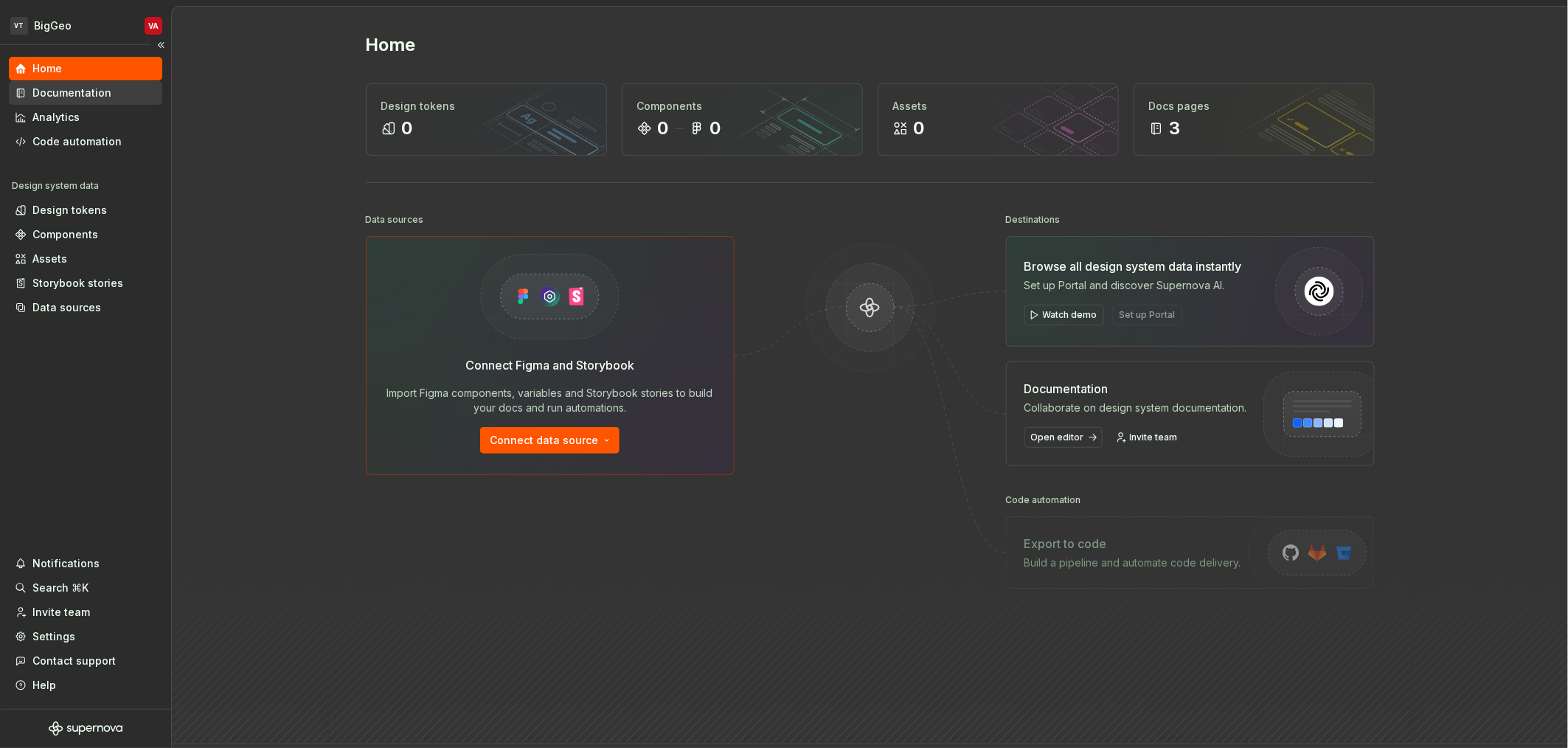
click at [81, 95] on div "Documentation" at bounding box center [72, 94] width 79 height 15
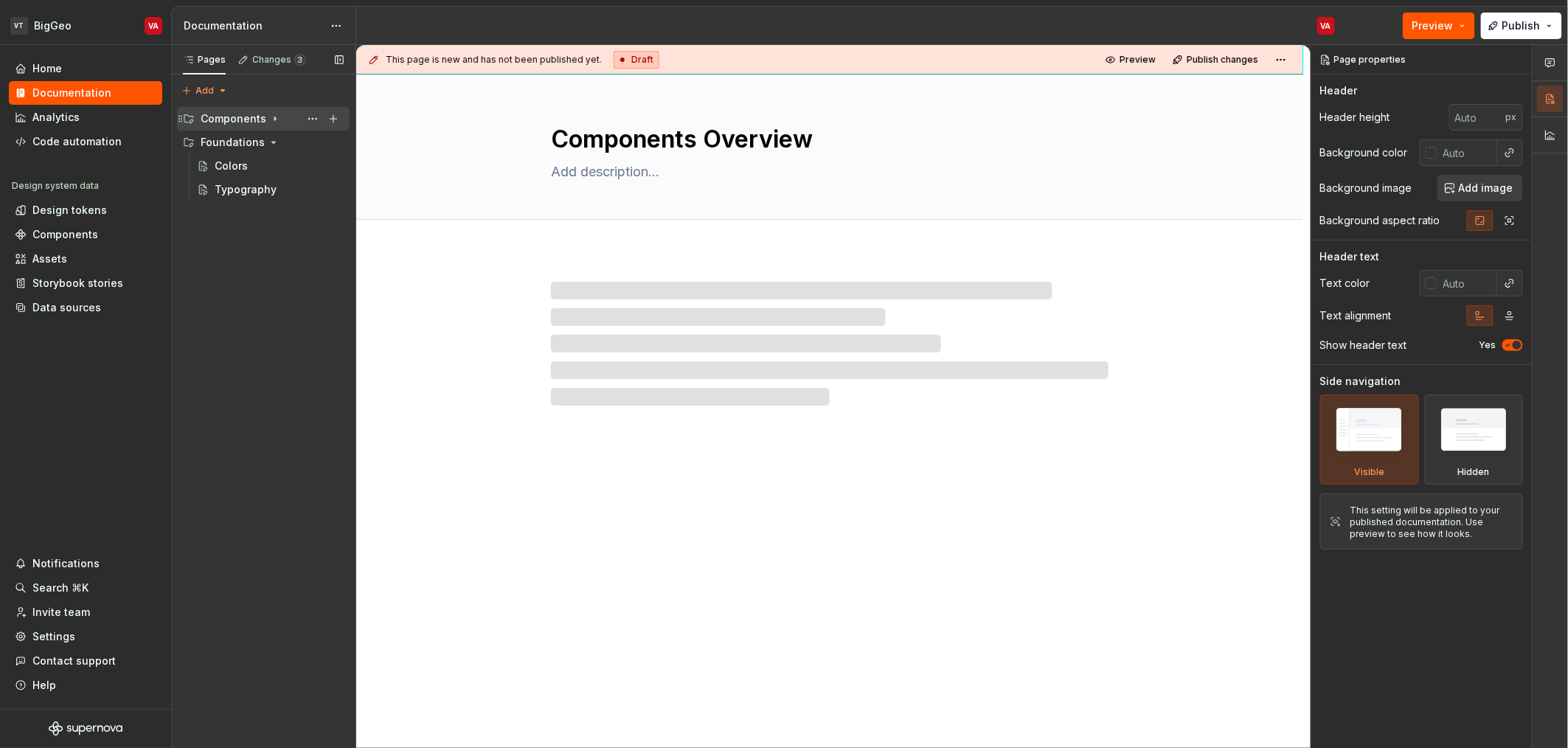
click at [274, 119] on icon "Page tree" at bounding box center [275, 119] width 2 height 4
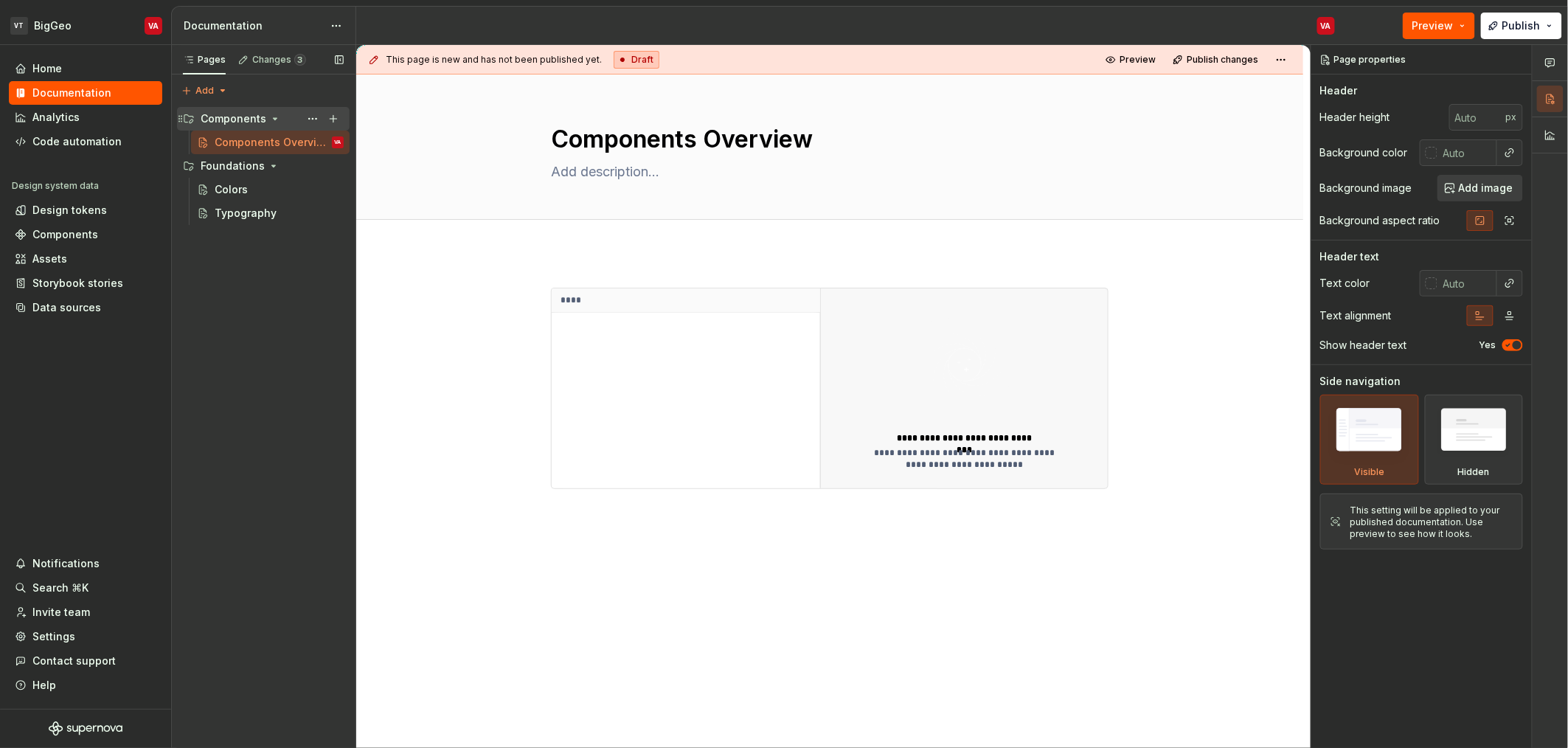
click at [204, 370] on div "Pages Changes 3 Add Accessibility guide for tree Page tree. Navigate the tree w…" at bounding box center [263, 397] width 184 height 704
click at [334, 123] on button "Page tree" at bounding box center [333, 119] width 21 height 21
type textarea "*"
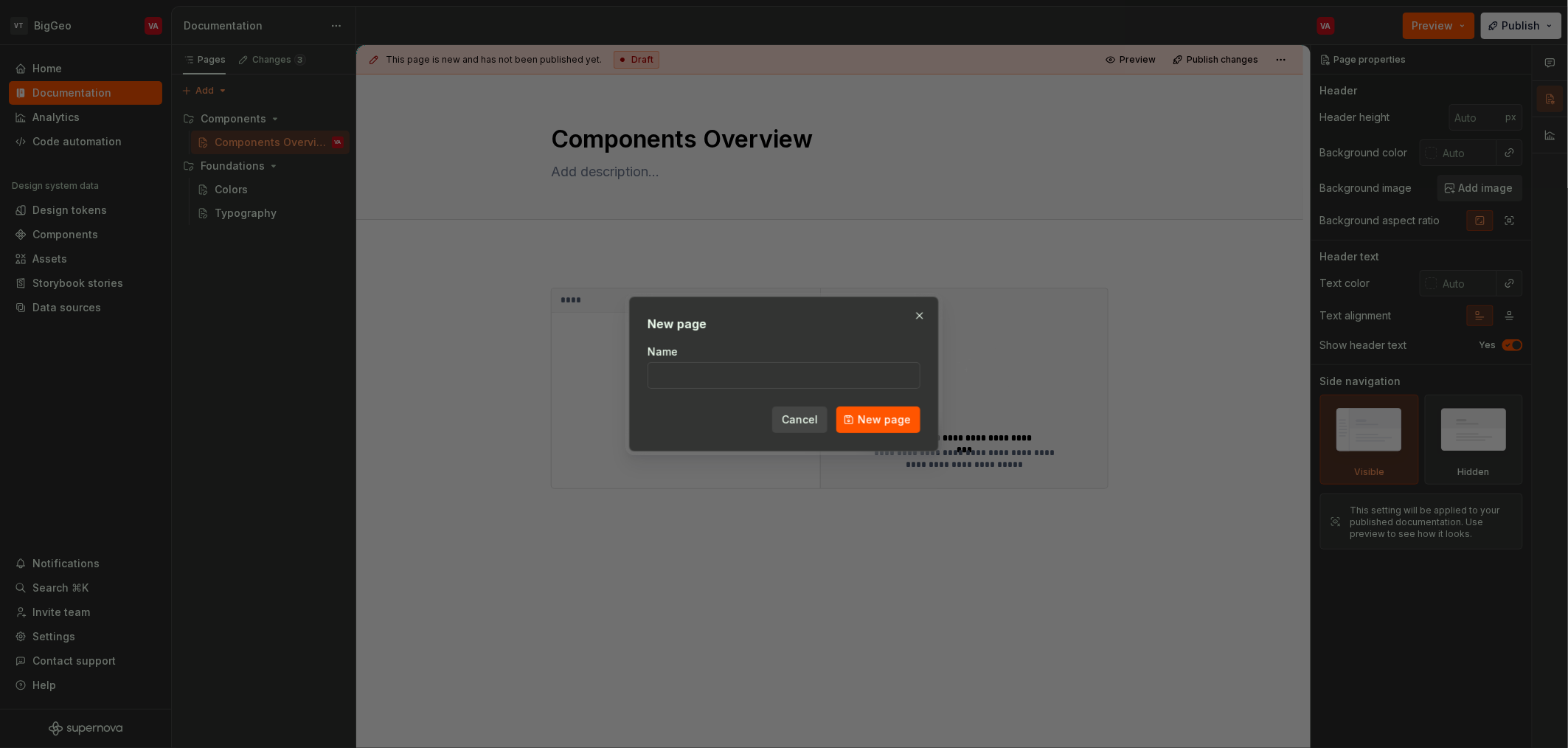
click at [738, 360] on div "Name" at bounding box center [783, 366] width 273 height 44
click at [732, 368] on input "Name" at bounding box center [783, 375] width 273 height 26
type input "D"
type input "Compon"
type textarea "*"
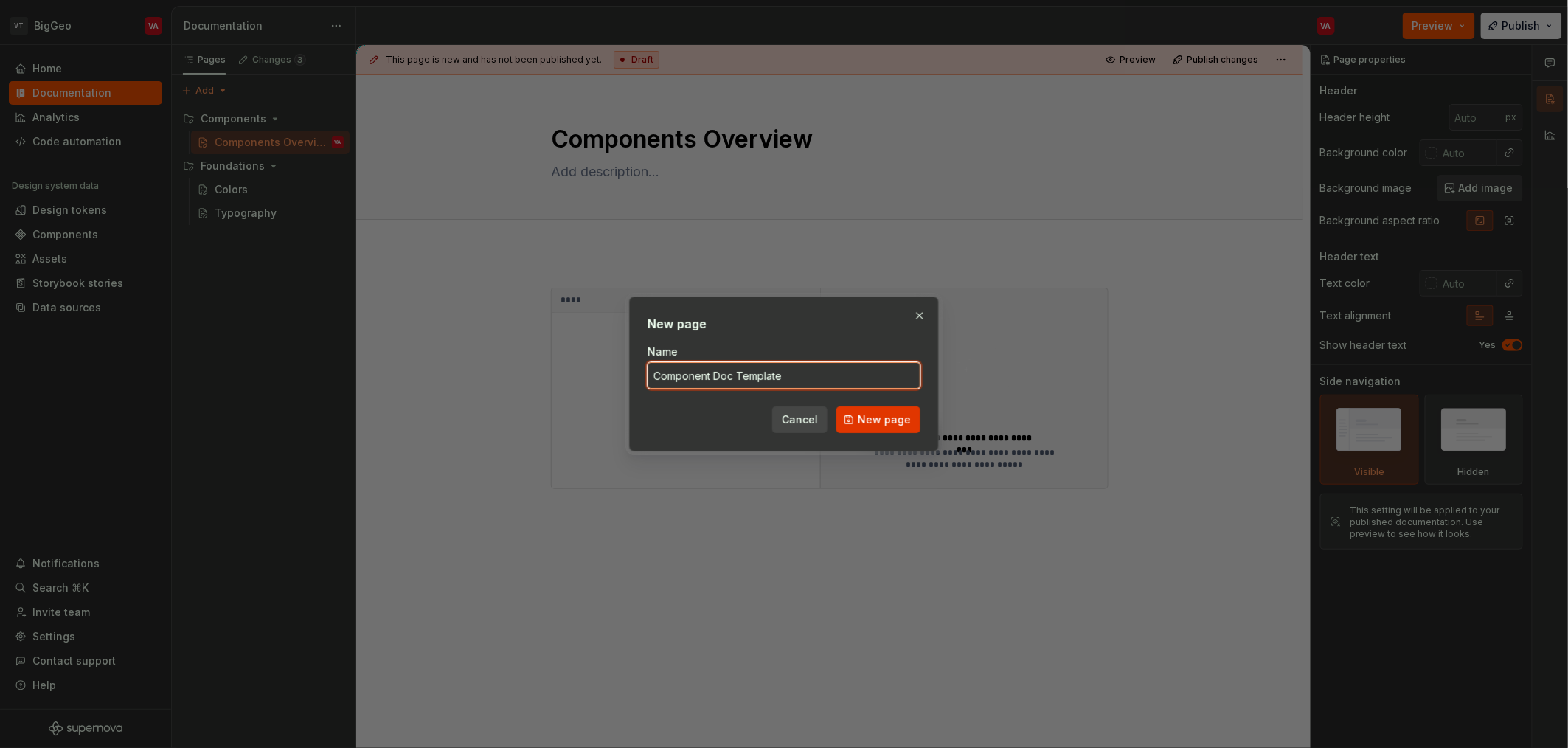
type input "Component Doc Template"
click at [903, 408] on button "New page" at bounding box center [878, 419] width 84 height 26
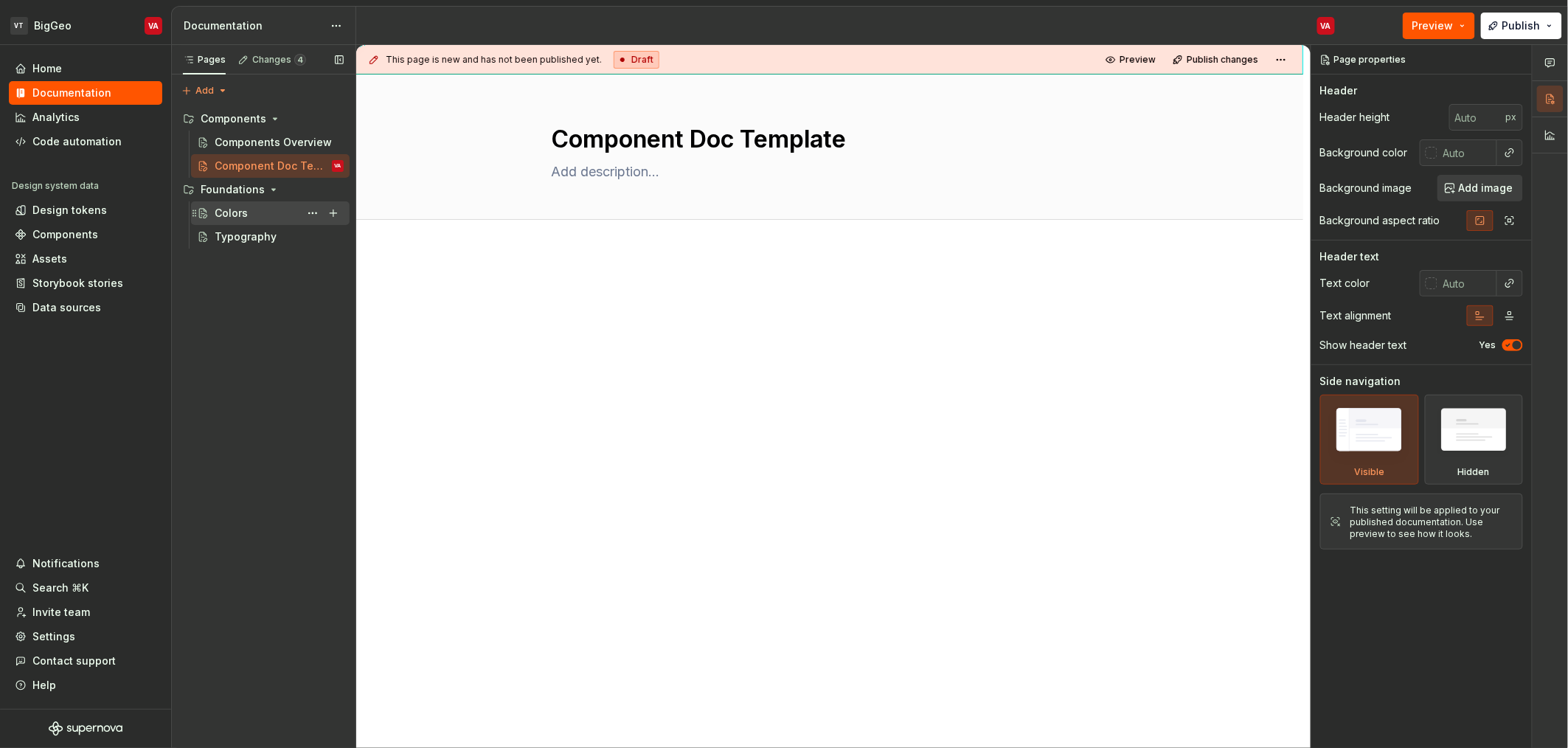
click at [240, 220] on div "Colors" at bounding box center [230, 213] width 33 height 15
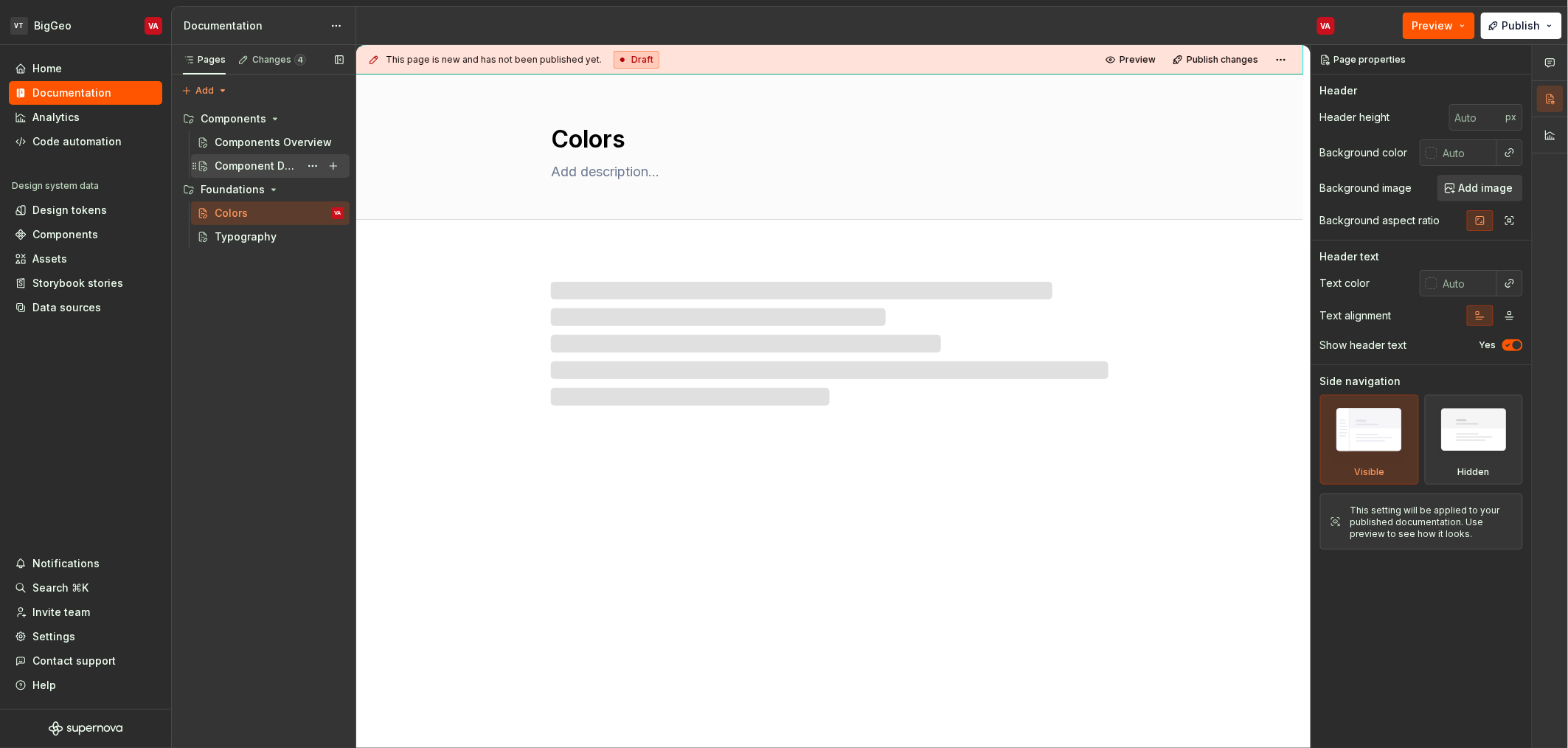
click at [257, 173] on div "Component Doc Template" at bounding box center [257, 166] width 85 height 15
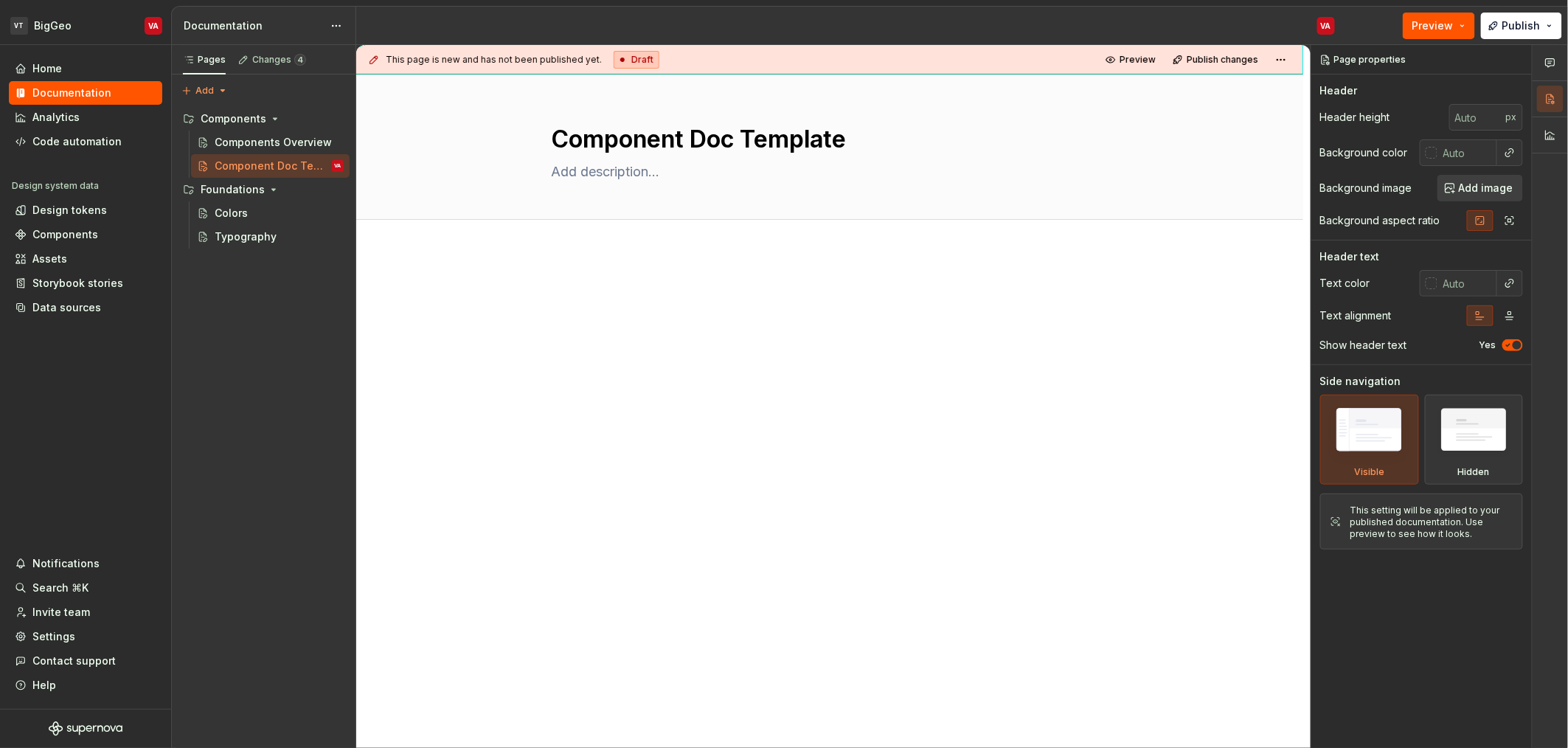
click at [657, 400] on div at bounding box center [829, 418] width 946 height 333
click at [557, 297] on p at bounding box center [829, 296] width 557 height 18
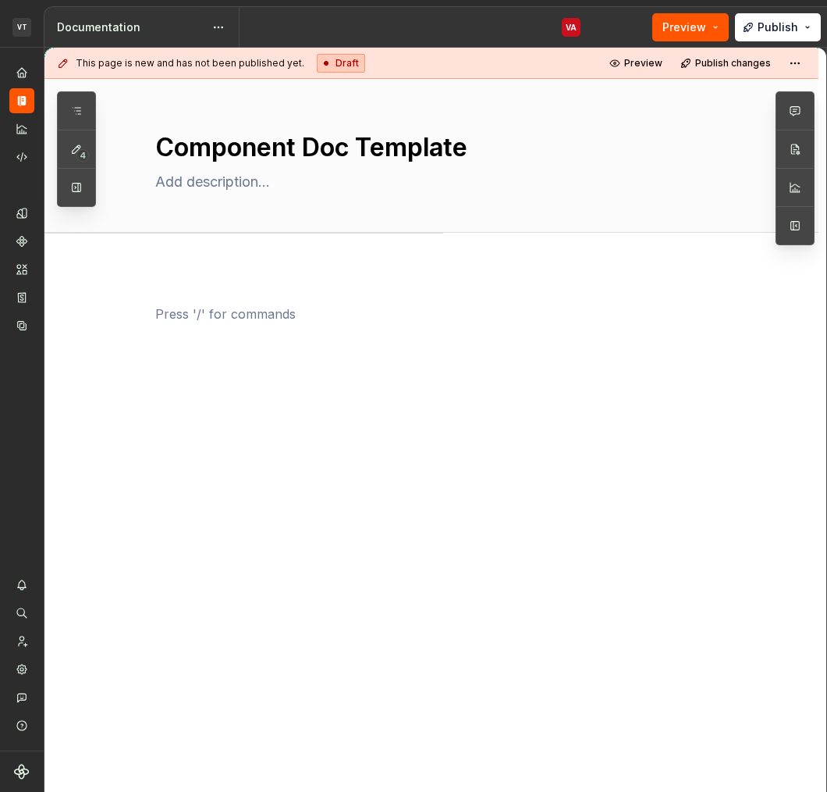
click at [176, 318] on p at bounding box center [450, 313] width 590 height 19
click at [293, 378] on div at bounding box center [450, 343] width 590 height 78
click at [230, 315] on p at bounding box center [450, 313] width 590 height 19
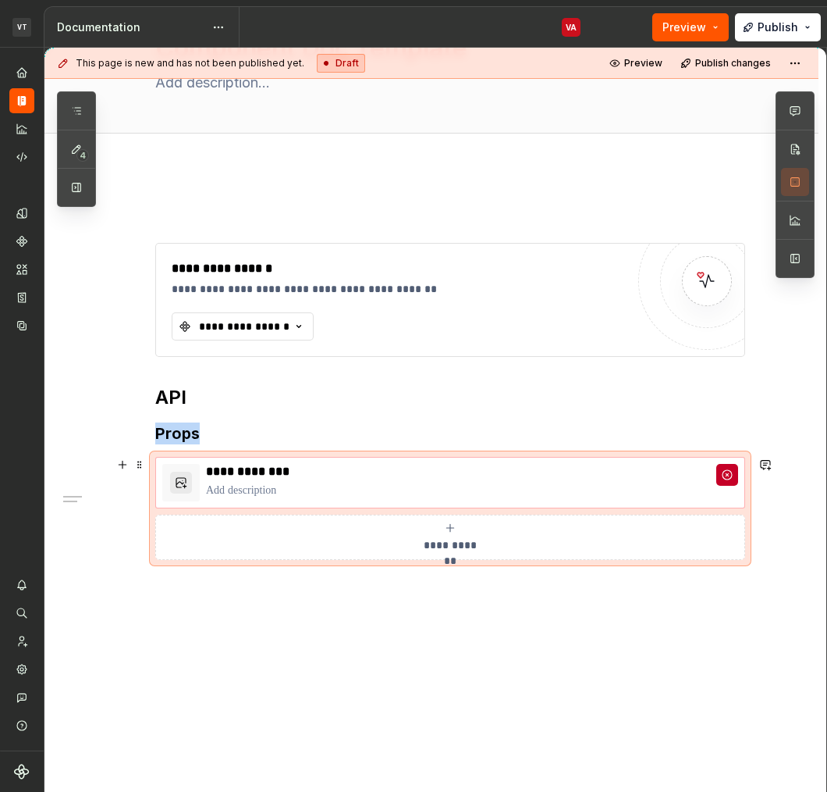
scroll to position [123, 0]
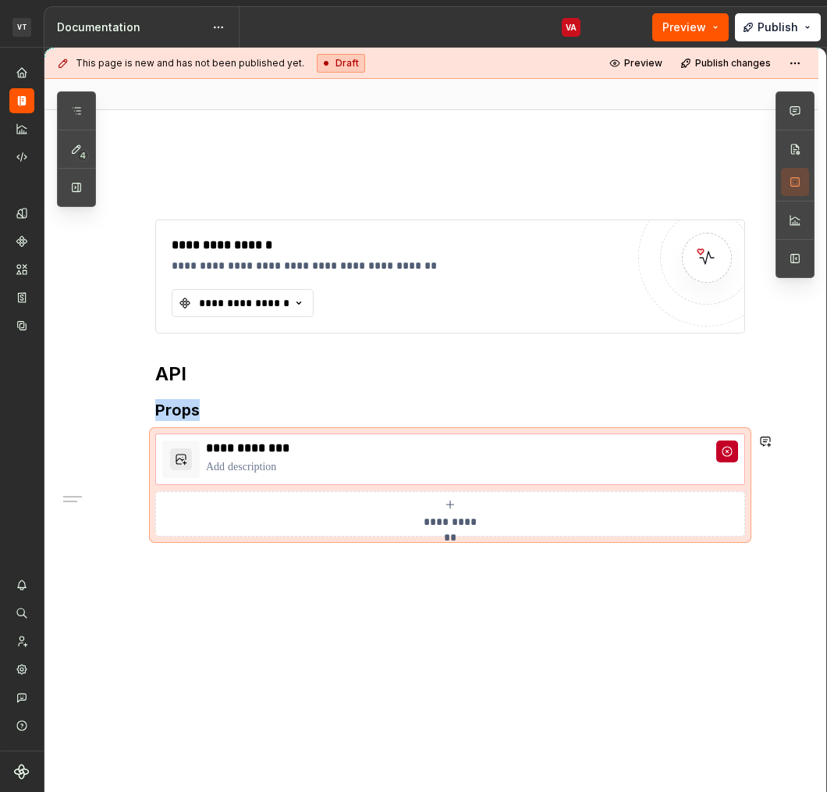
click at [262, 613] on div "**********" at bounding box center [431, 468] width 774 height 648
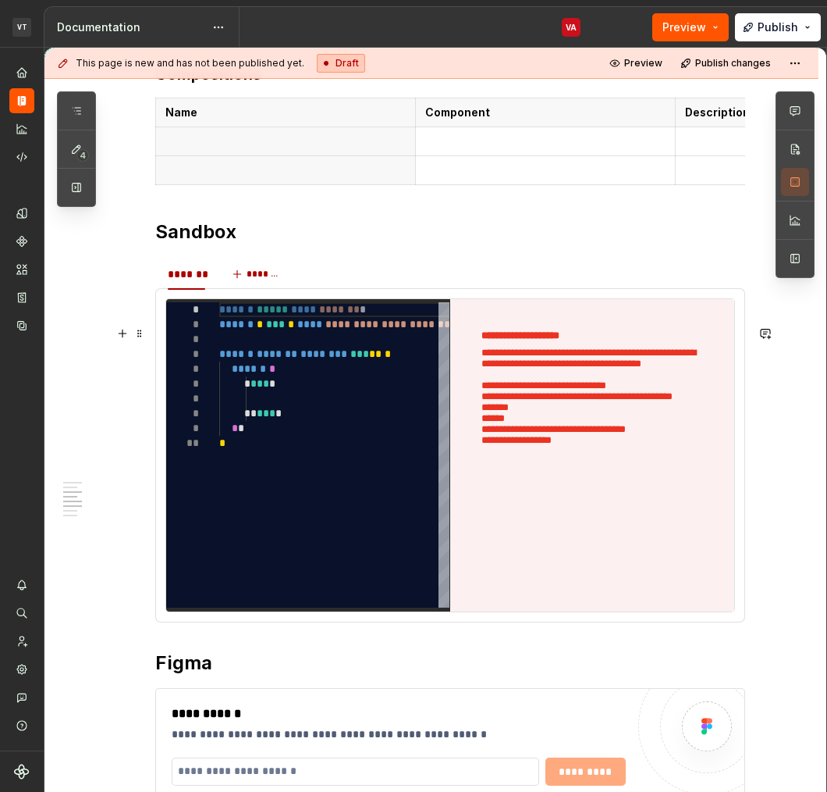
scroll to position [834, 0]
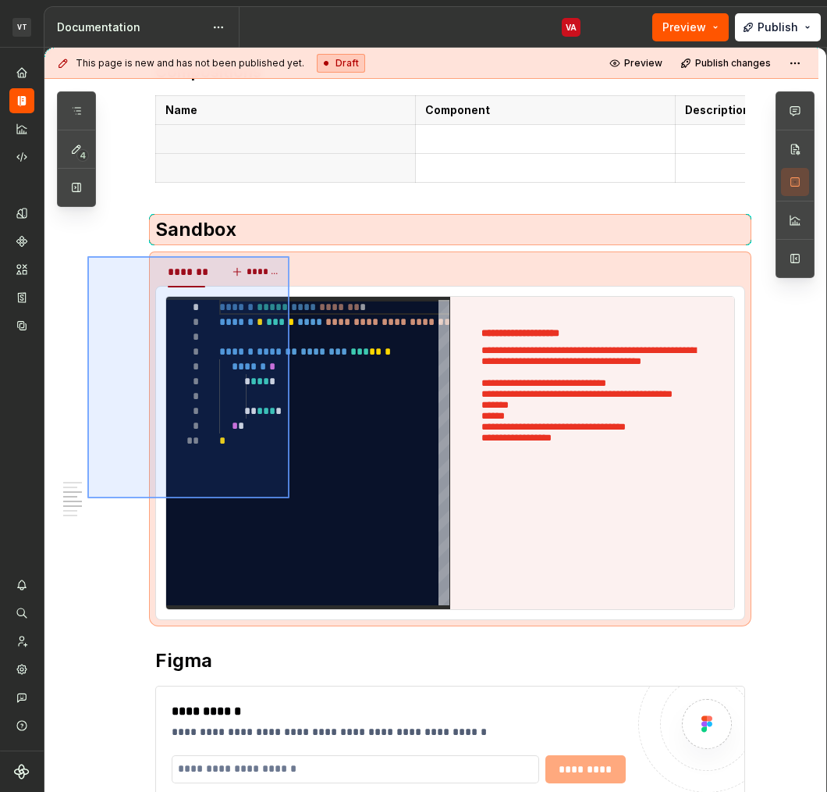
drag, startPoint x: 87, startPoint y: 256, endPoint x: 290, endPoint y: 498, distance: 315.3
click at [290, 498] on div "**********" at bounding box center [435, 420] width 782 height 745
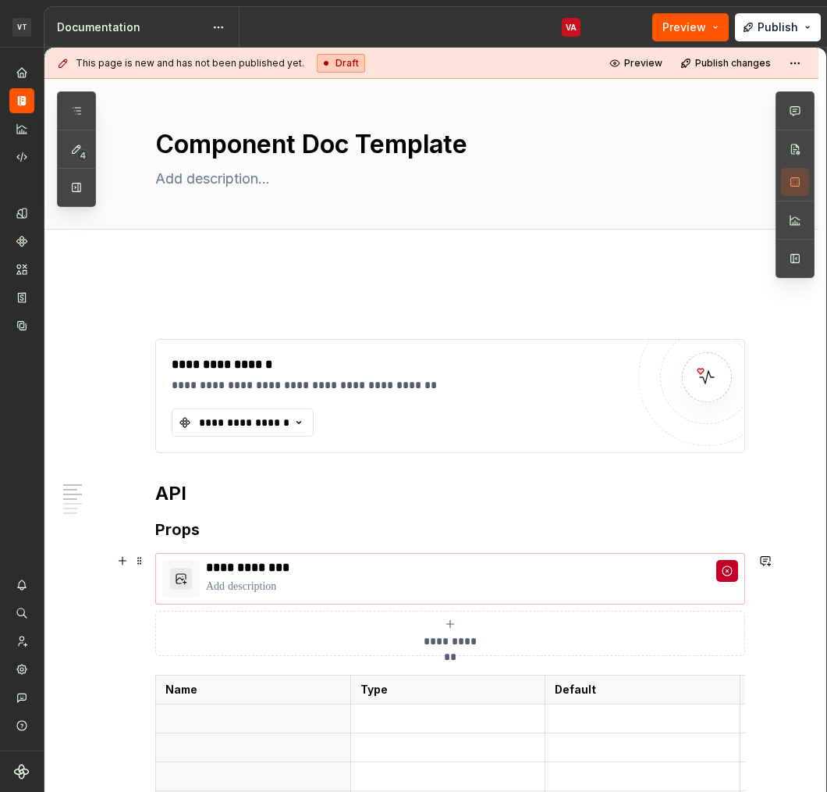
scroll to position [0, 0]
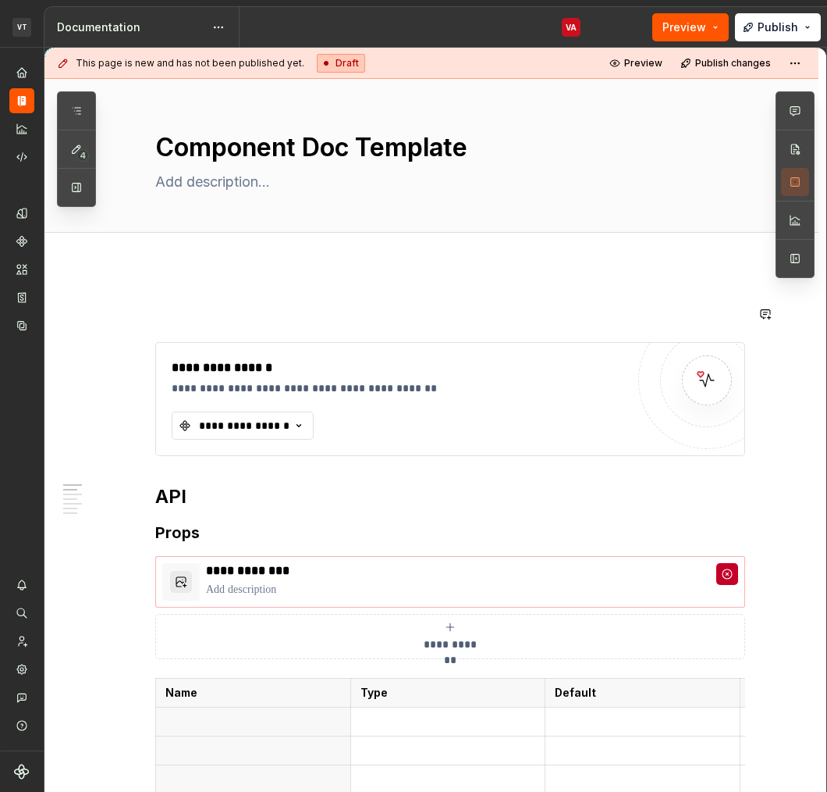
click at [194, 314] on p at bounding box center [450, 313] width 590 height 19
click at [139, 317] on span at bounding box center [139, 314] width 12 height 22
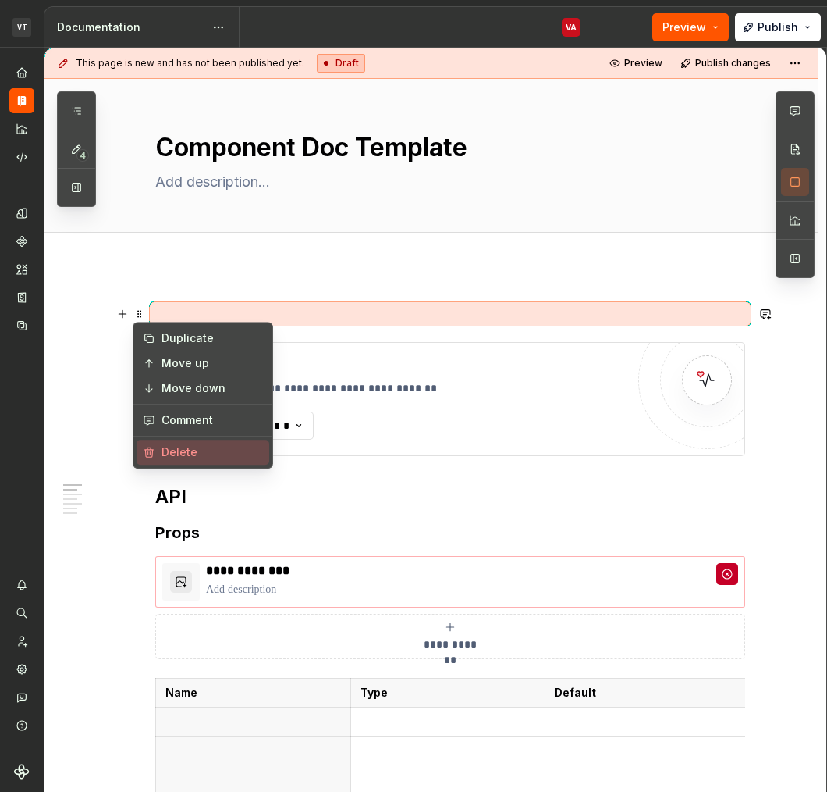
click at [162, 453] on div "Delete" at bounding box center [212, 452] width 101 height 16
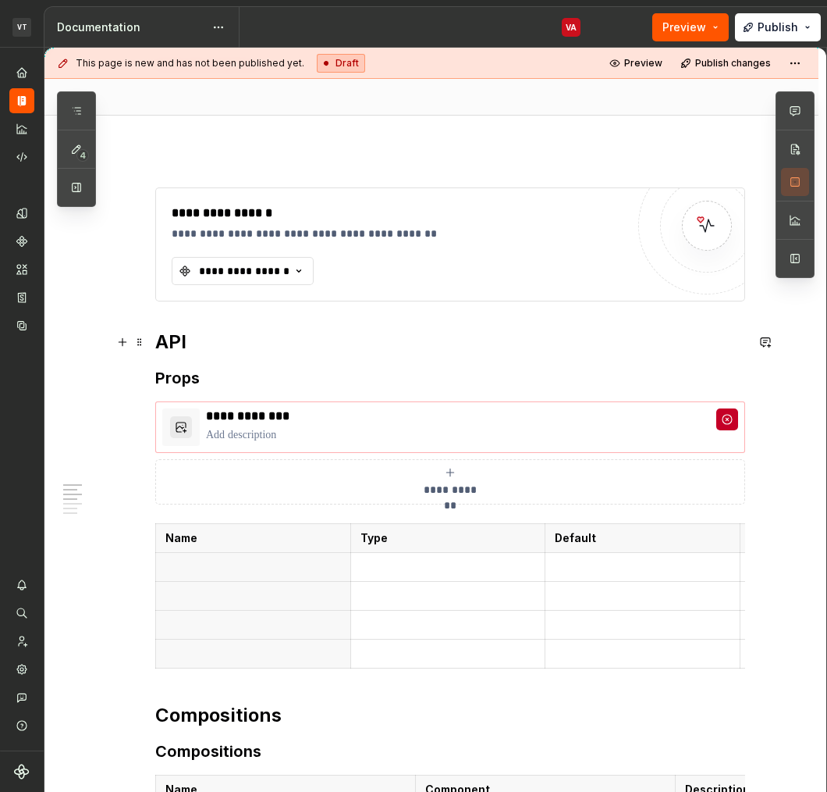
click at [245, 339] on h2 "API" at bounding box center [450, 341] width 590 height 25
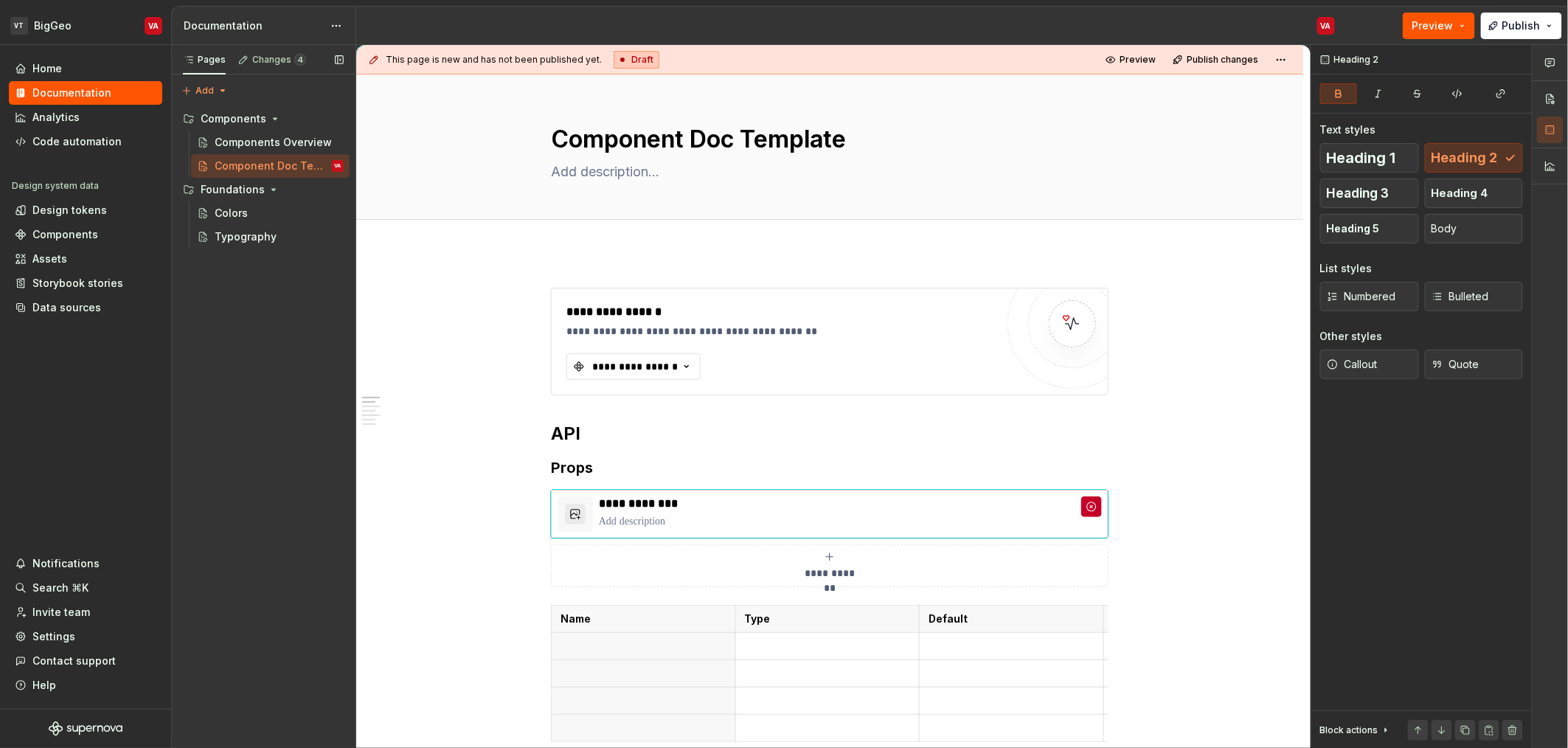
click at [242, 345] on div "Pages Changes 4 Add Accessibility guide for tree Page tree. Navigate the tree w…" at bounding box center [263, 397] width 184 height 704
click at [258, 163] on div "Component Doc Template" at bounding box center [257, 166] width 85 height 15
click at [203, 311] on div "Pages Changes 4 Add Accessibility guide for tree Page tree. Navigate the tree w…" at bounding box center [263, 397] width 184 height 704
click at [310, 162] on button "Page tree" at bounding box center [313, 166] width 21 height 21
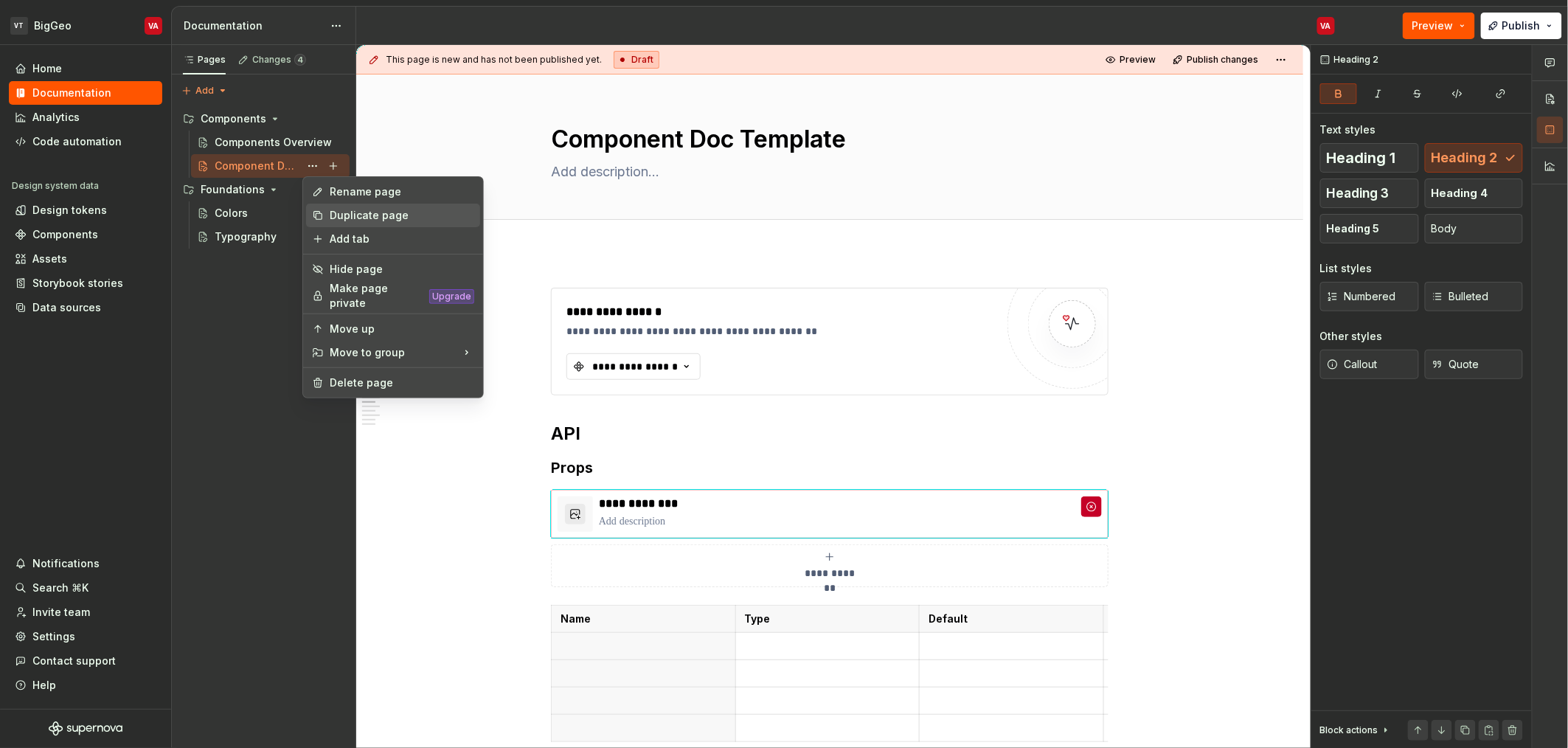
click at [344, 221] on div "Duplicate page" at bounding box center [401, 215] width 145 height 15
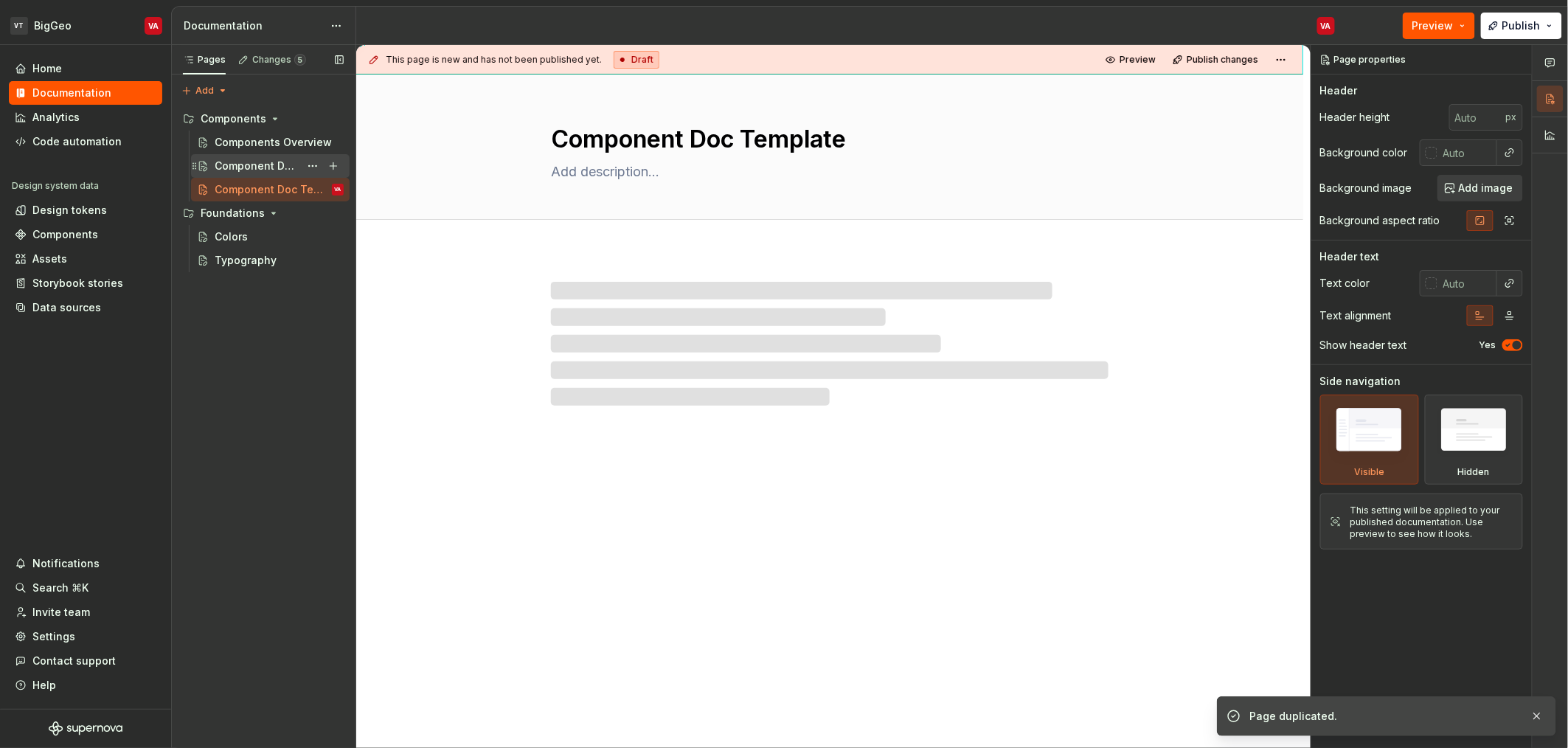
click at [241, 167] on div "Component Doc Template" at bounding box center [257, 166] width 85 height 15
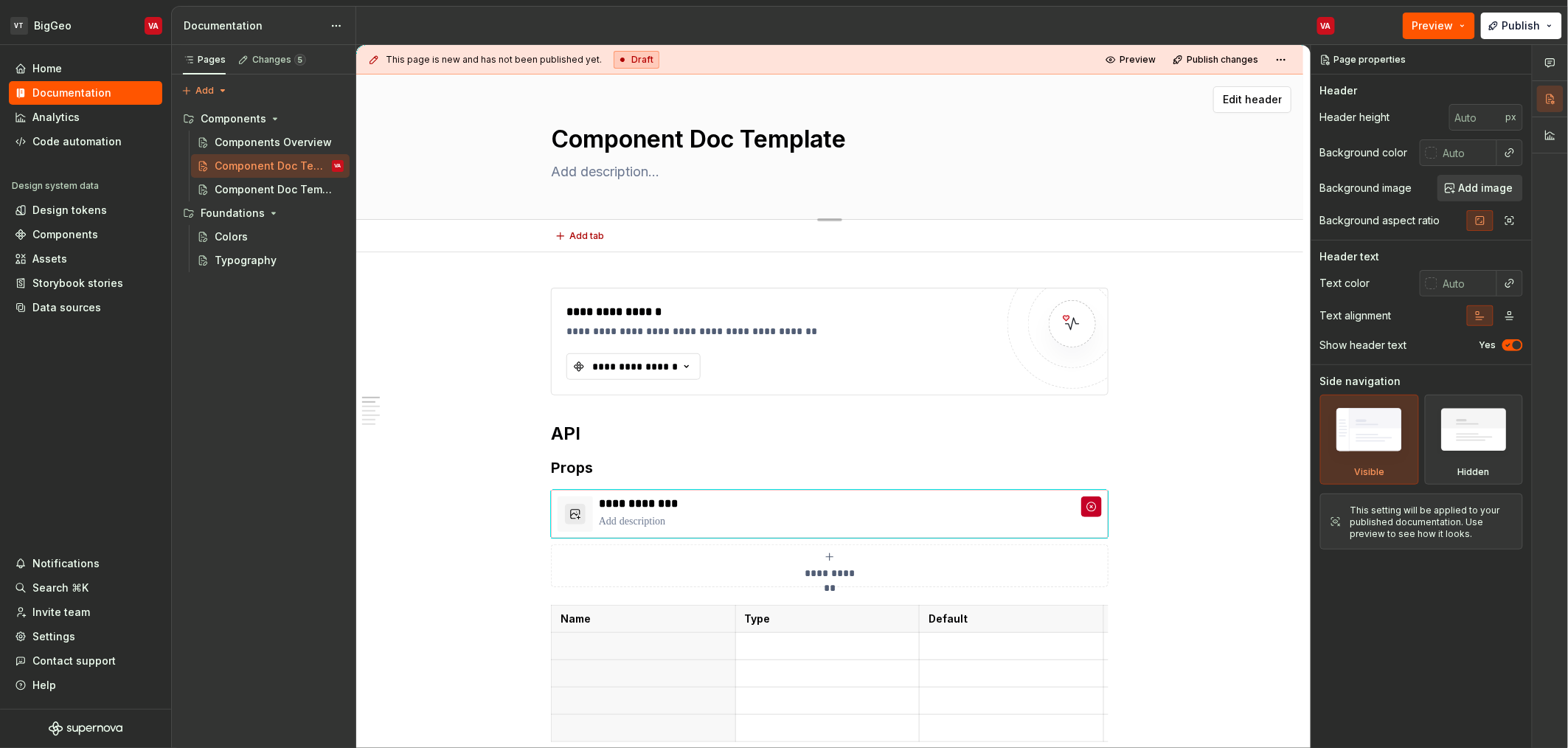
click at [651, 128] on textarea "Component Doc Template" at bounding box center [827, 139] width 557 height 35
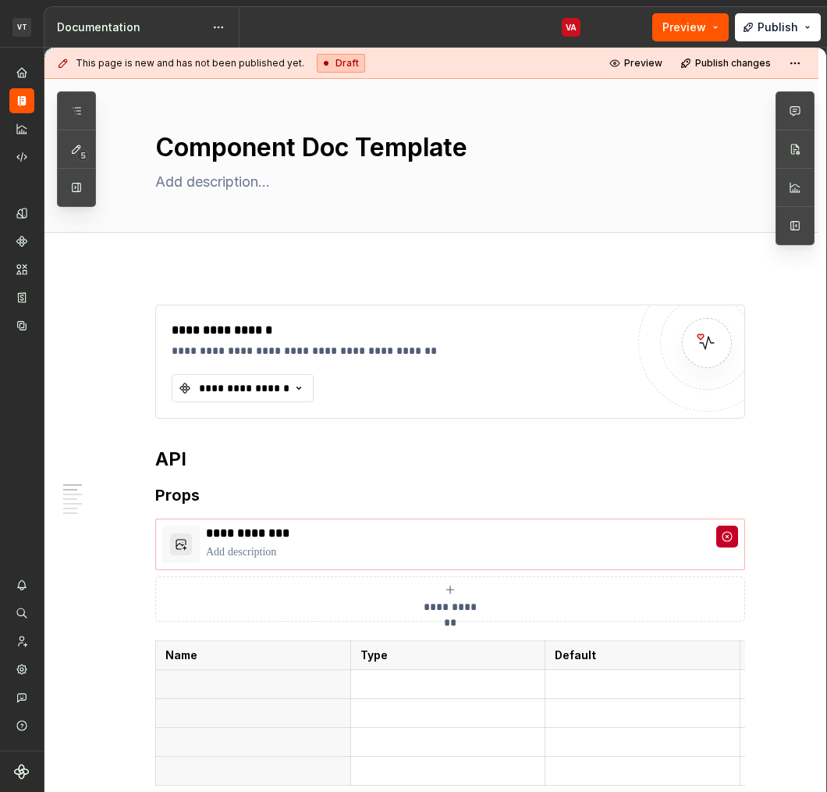
type textarea "*"
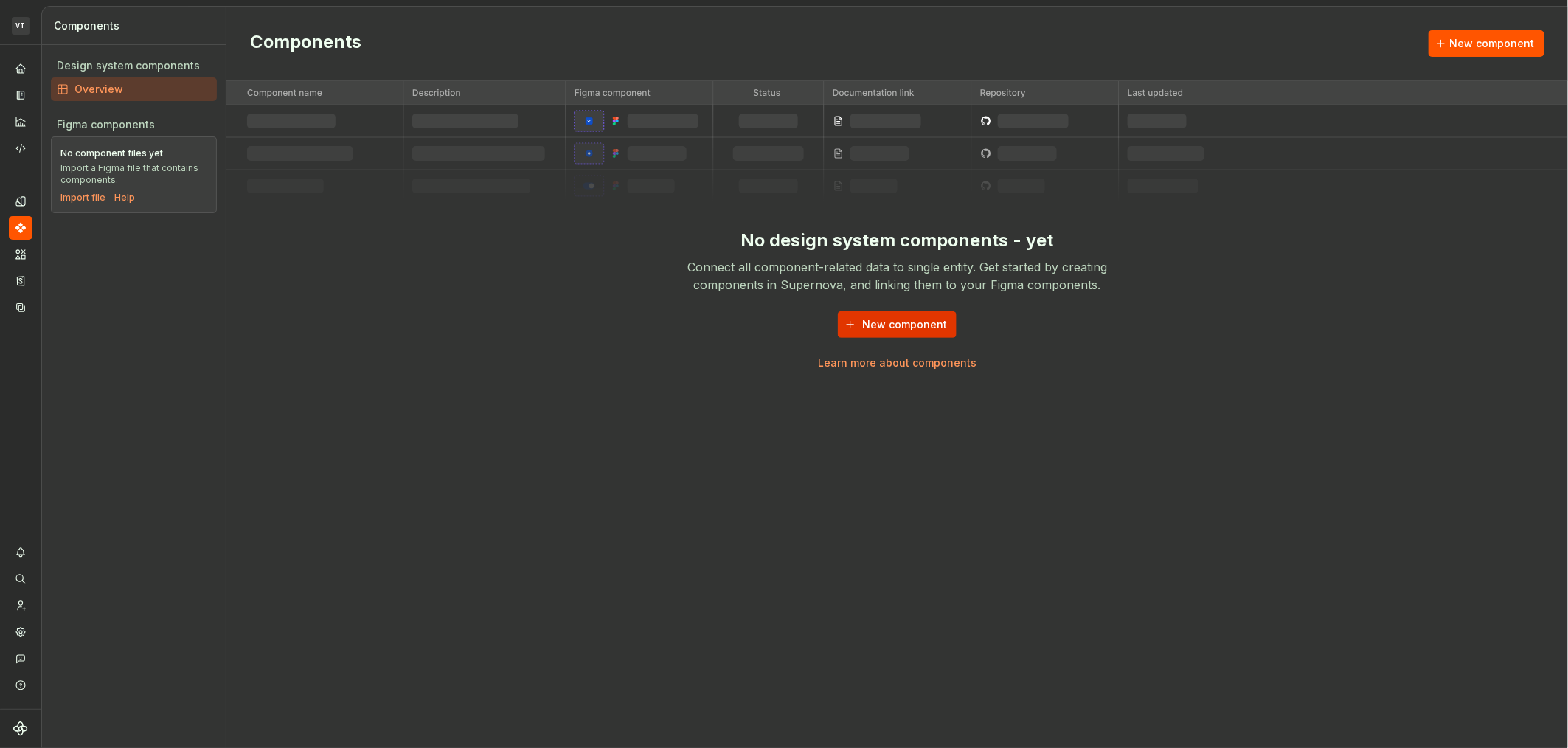
click at [888, 321] on span "New component" at bounding box center [905, 325] width 85 height 15
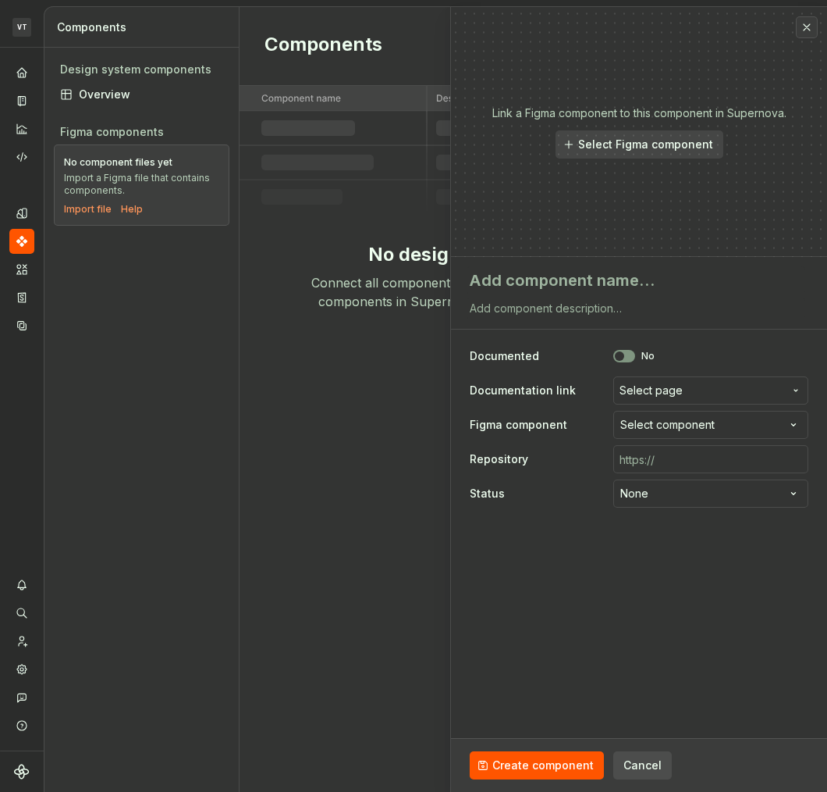
type textarea "*"
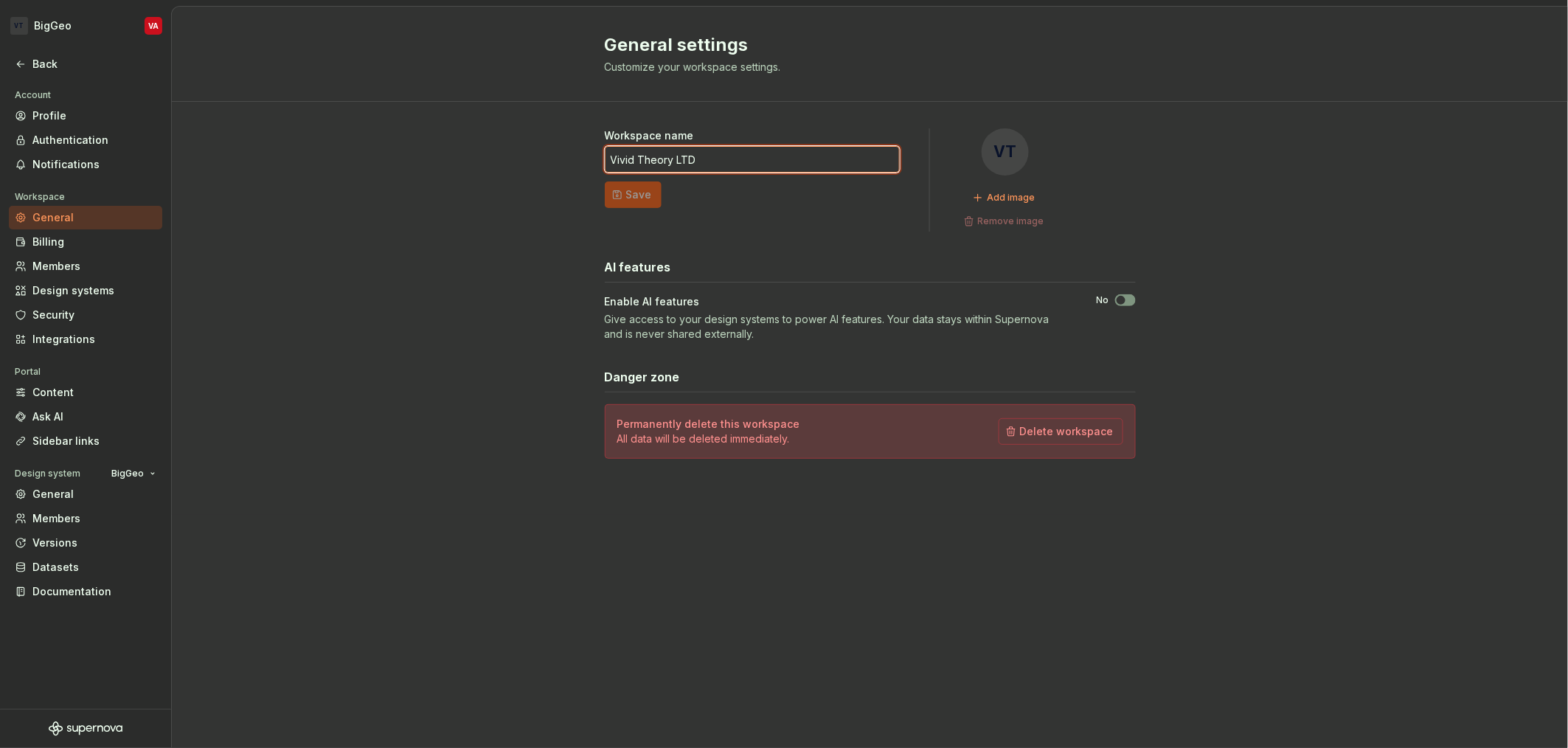
click at [721, 162] on input "Vivid Theory LTD" at bounding box center [752, 160] width 295 height 26
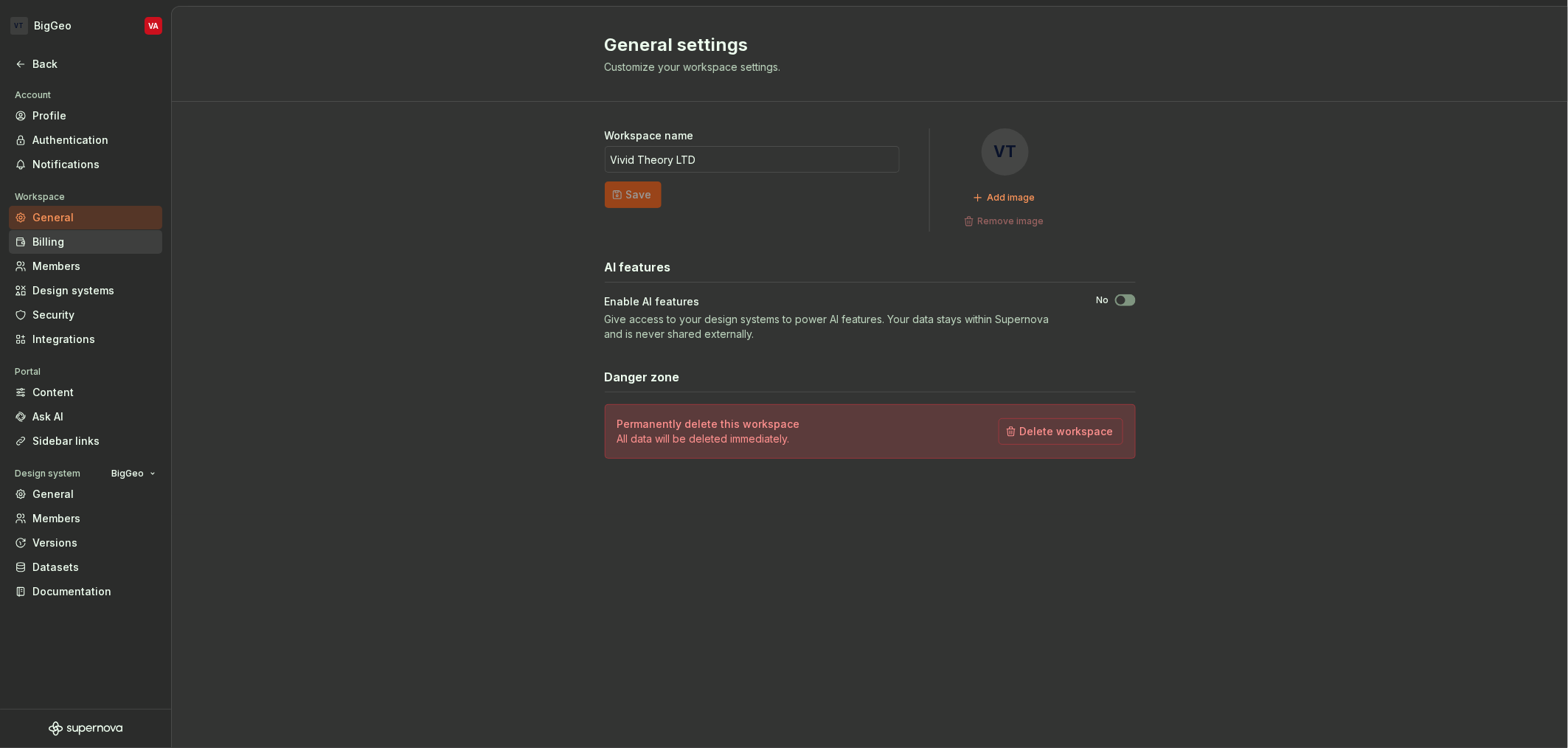
click at [72, 244] on div "Billing" at bounding box center [94, 242] width 124 height 15
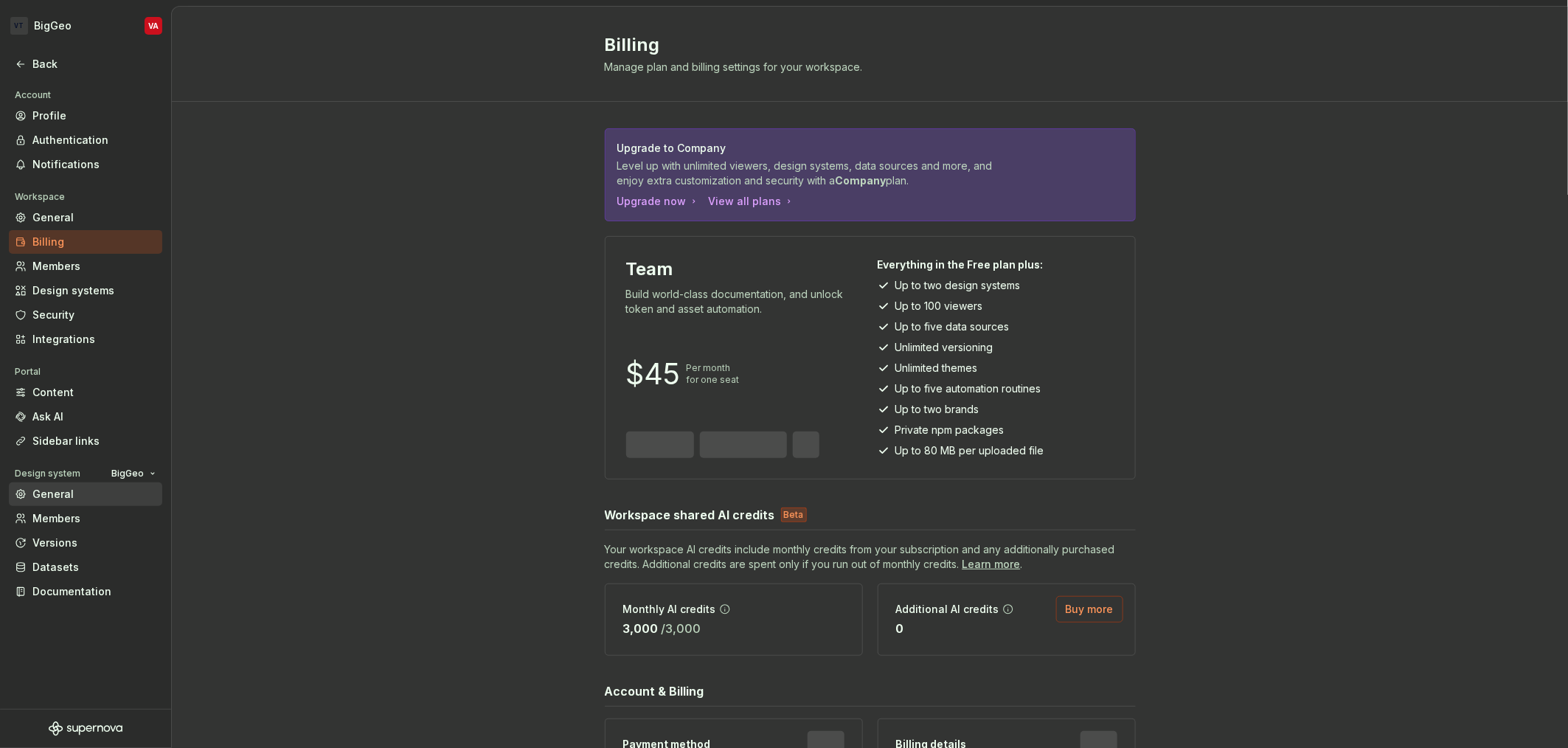
click at [59, 493] on div "General" at bounding box center [94, 494] width 124 height 15
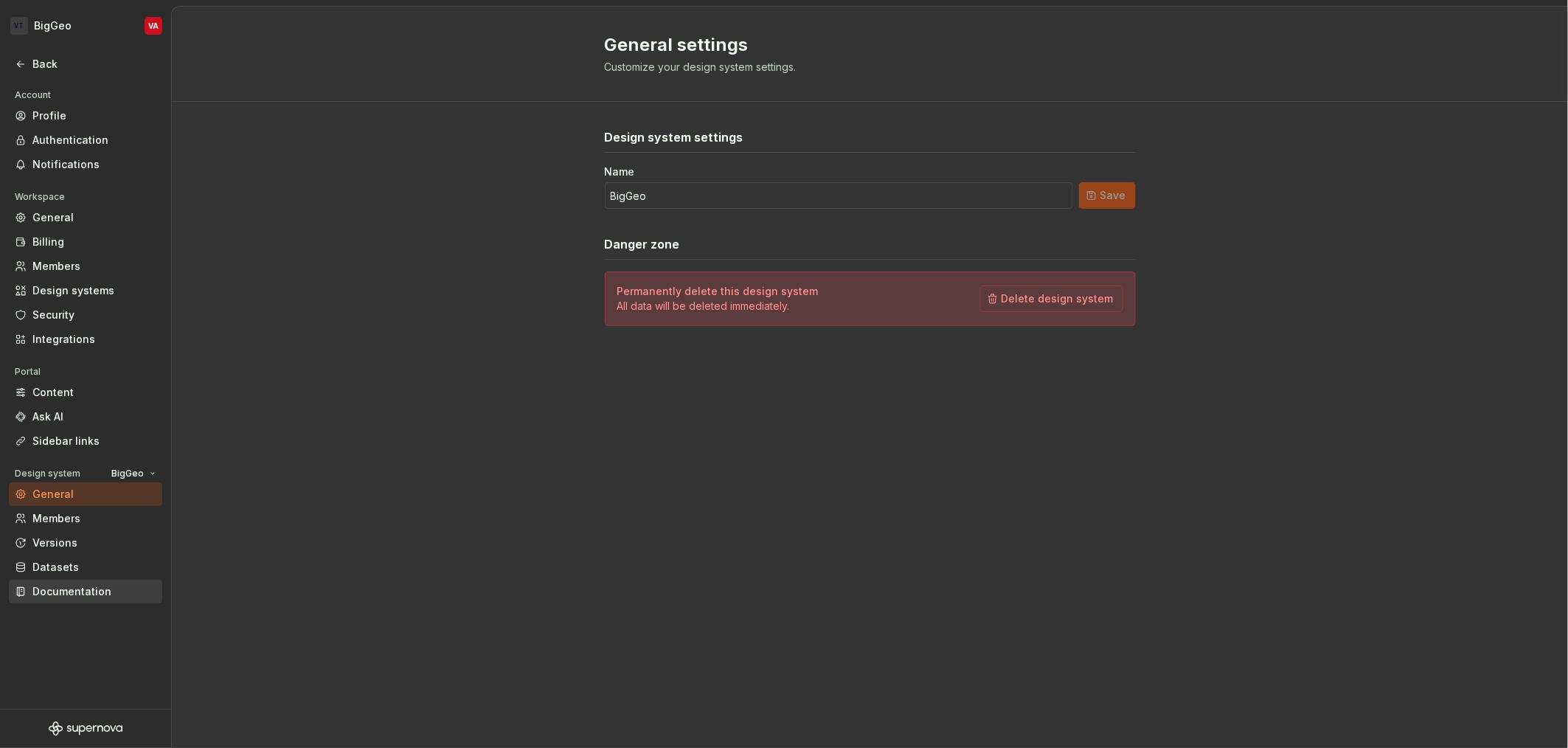
click at [67, 587] on div "Documentation" at bounding box center [94, 591] width 124 height 15
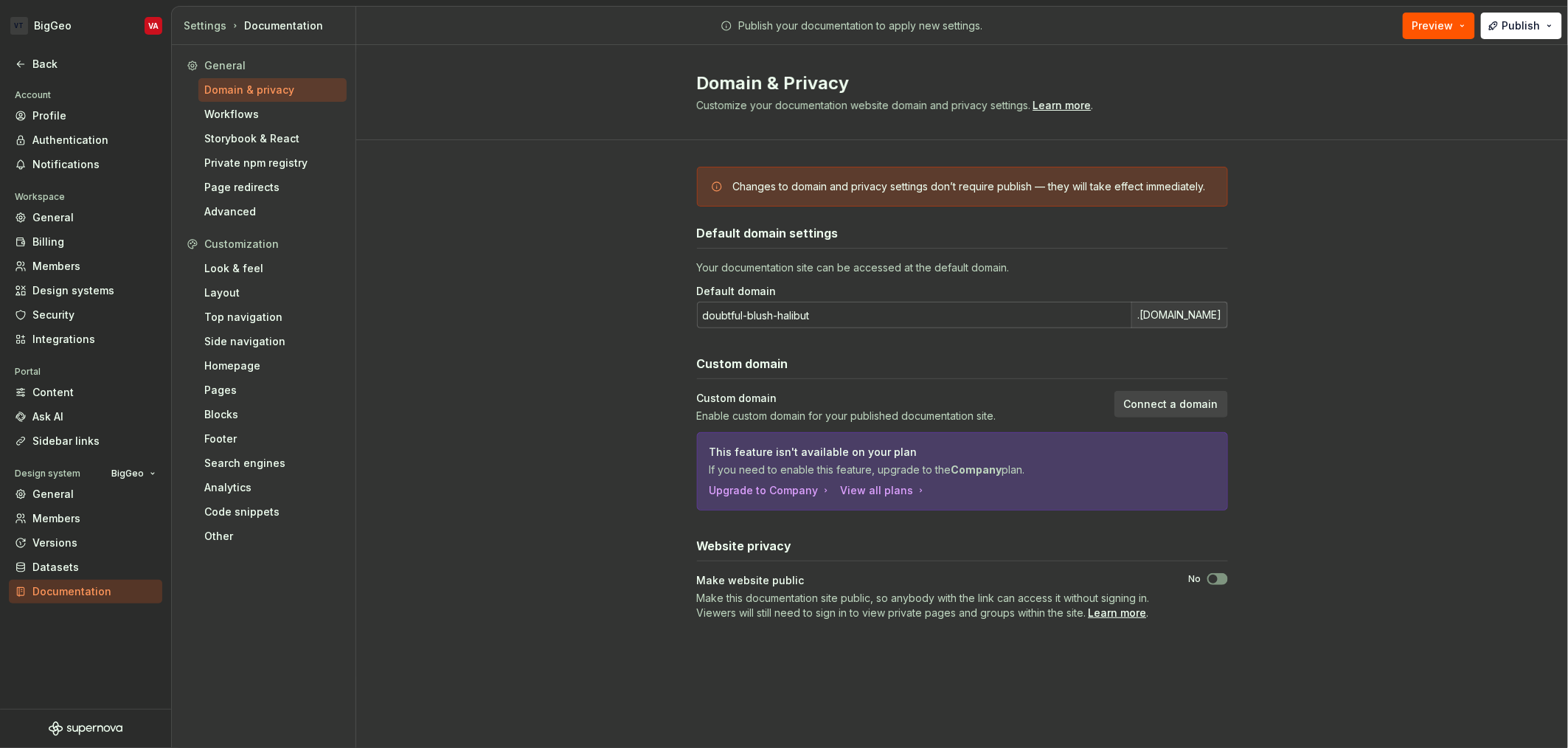
click at [862, 328] on input "doubtful-blush-halibut" at bounding box center [914, 314] width 435 height 26
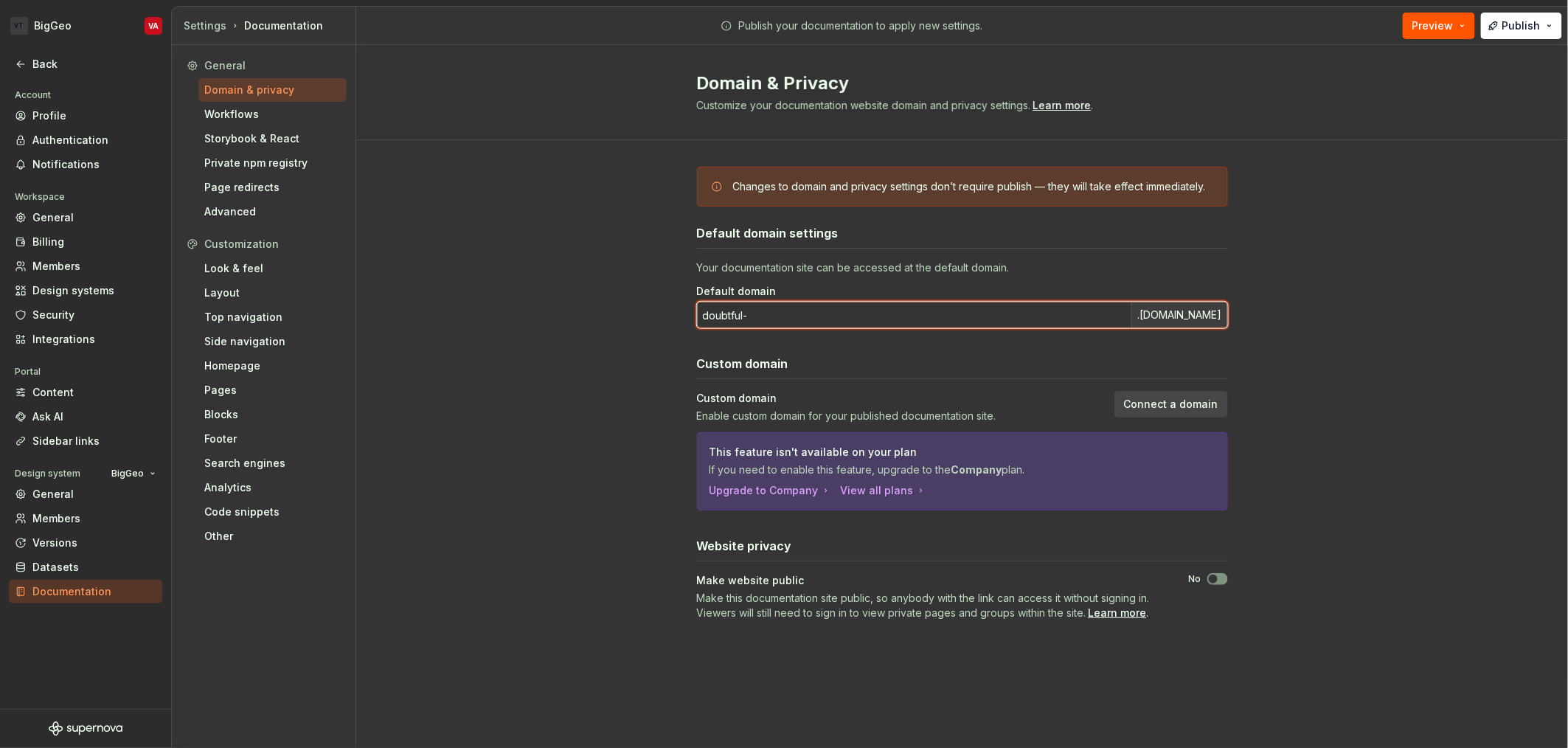
type input "doubtful"
type input "biggeo"
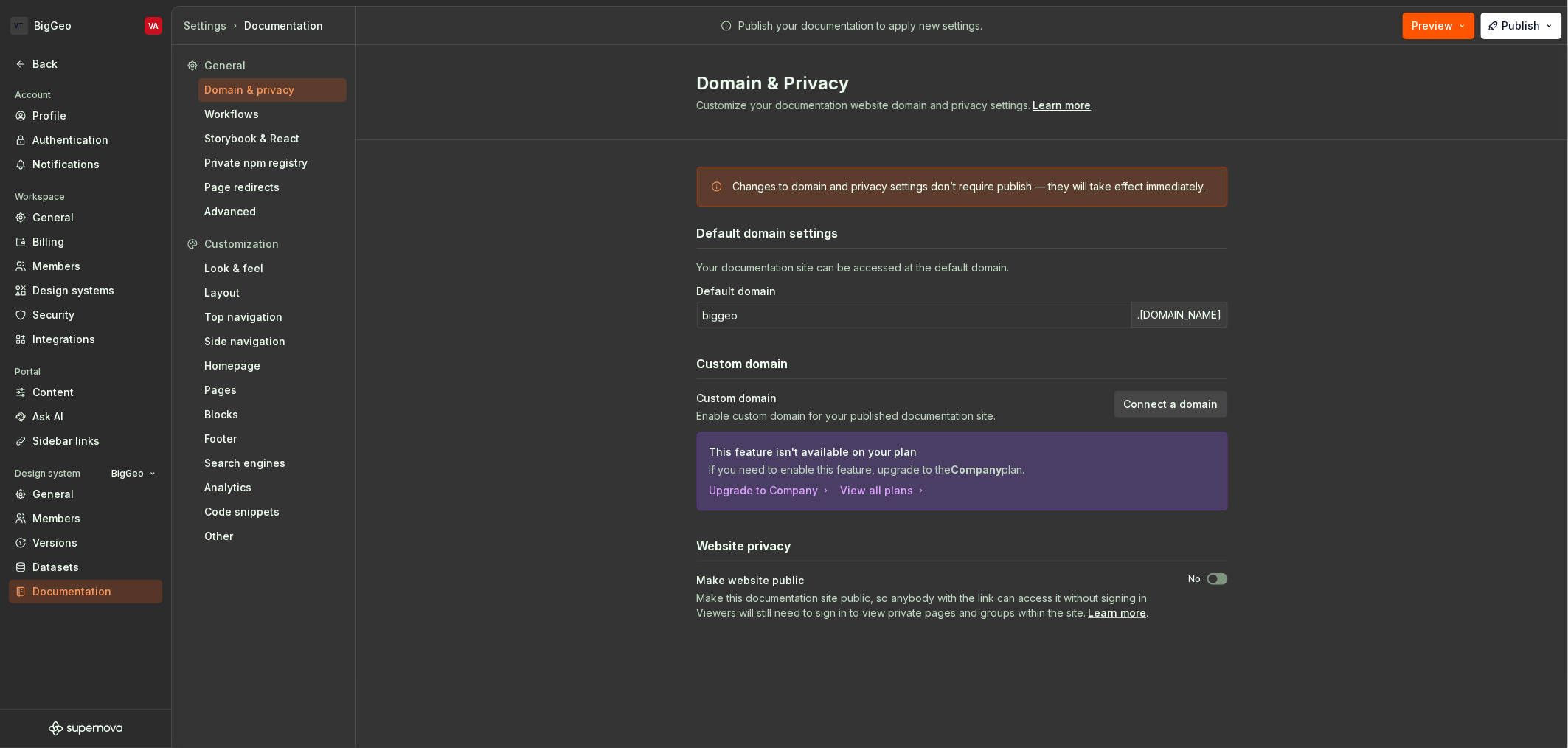
click at [1334, 247] on div "Changes to domain and privacy settings don’t require publish — they will take e…" at bounding box center [962, 408] width 1212 height 536
click at [259, 116] on div "Workflows" at bounding box center [272, 114] width 136 height 15
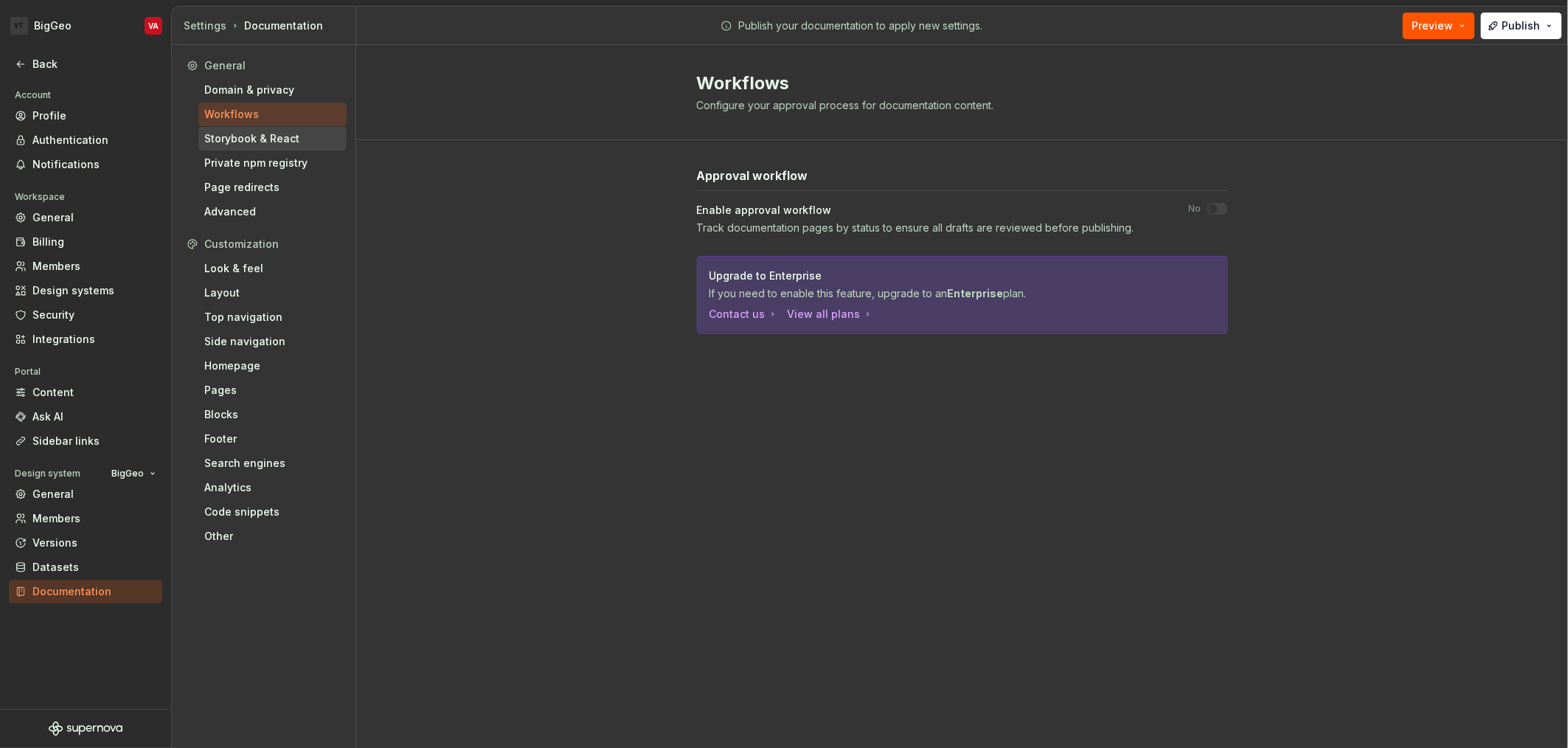
click at [238, 142] on div "Storybook & React" at bounding box center [272, 139] width 136 height 15
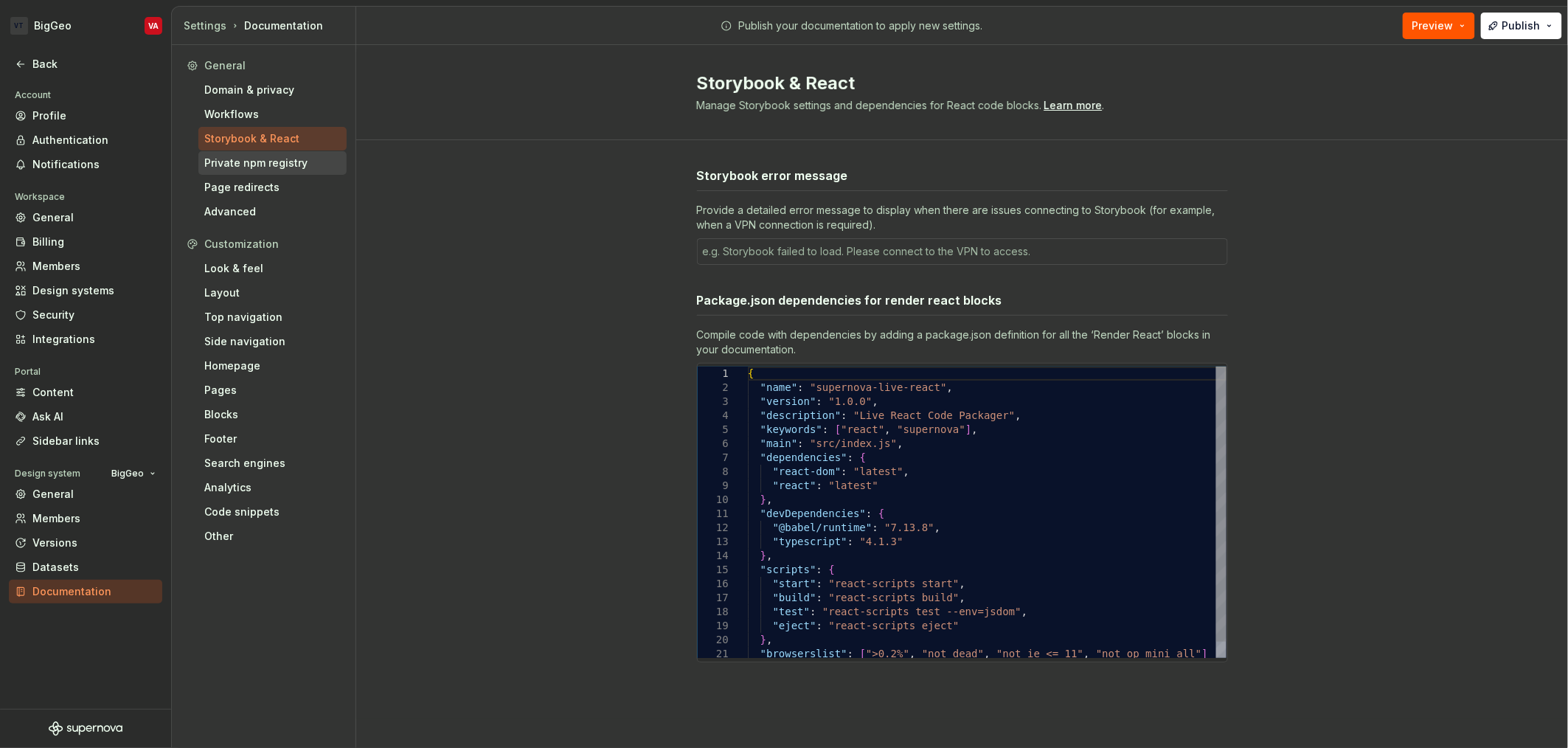
type textarea "*"
click at [250, 173] on div "Private npm registry" at bounding box center [272, 162] width 148 height 24
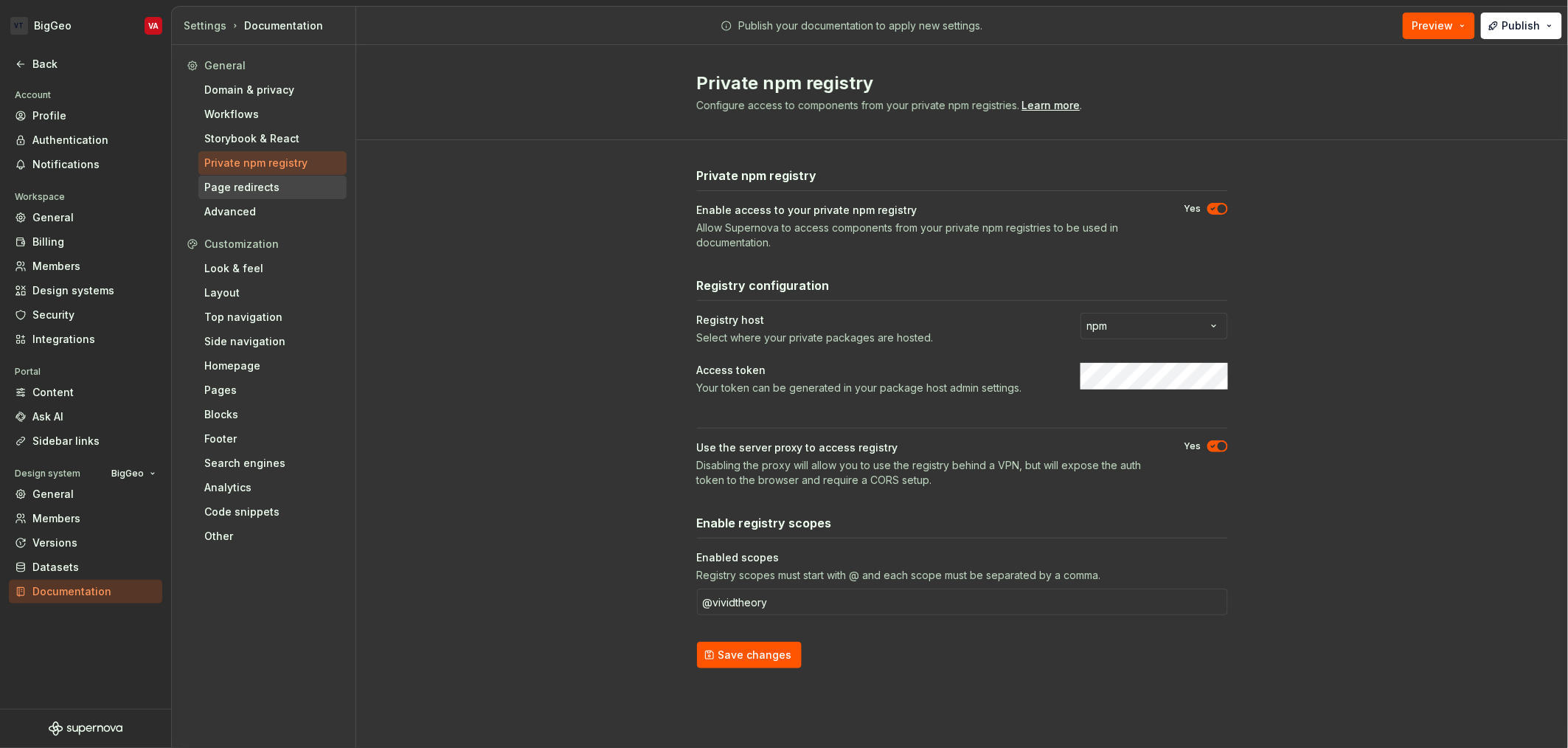
click at [234, 183] on div "Page redirects" at bounding box center [272, 187] width 136 height 15
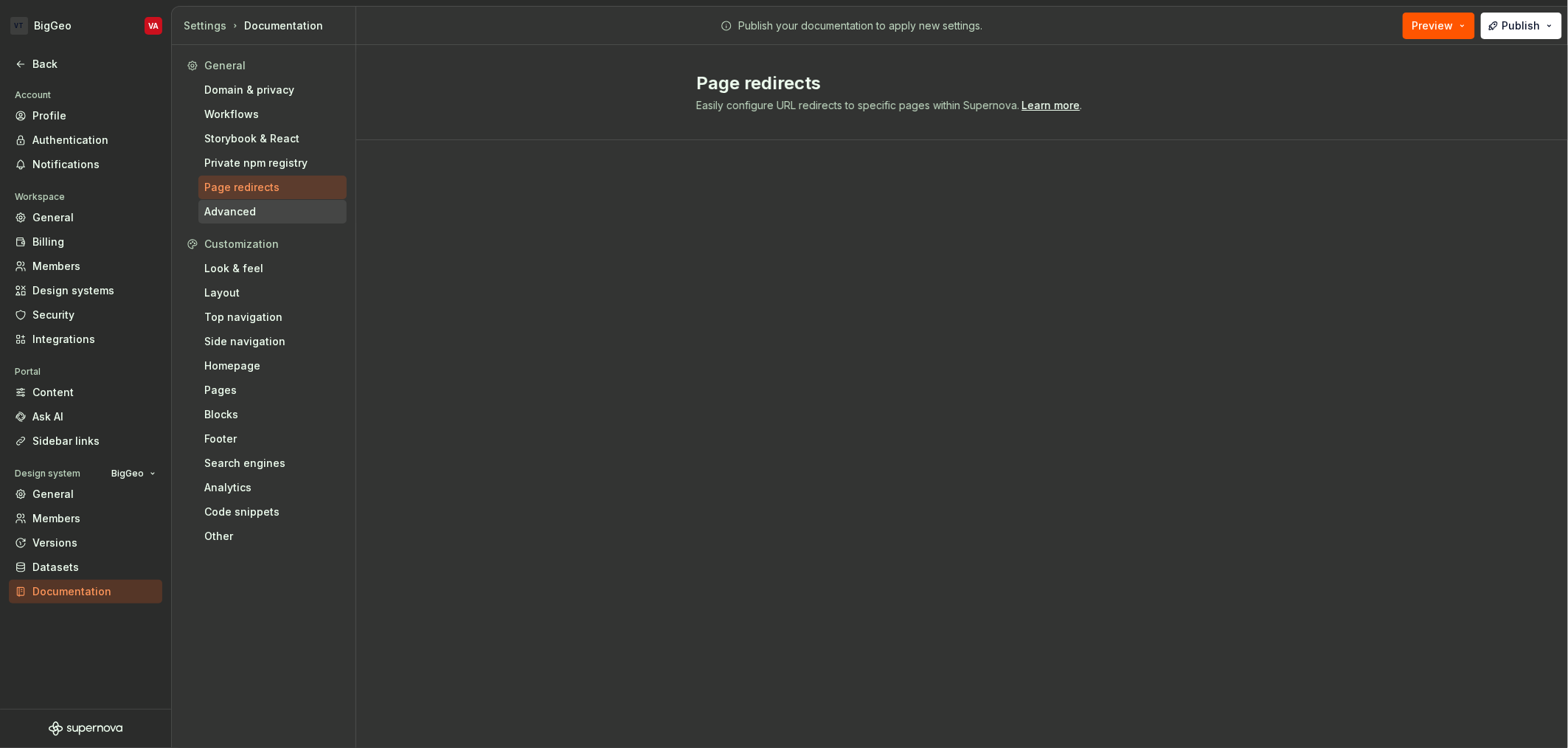
click at [214, 217] on div "Advanced" at bounding box center [272, 212] width 136 height 15
